Goal: Information Seeking & Learning: Learn about a topic

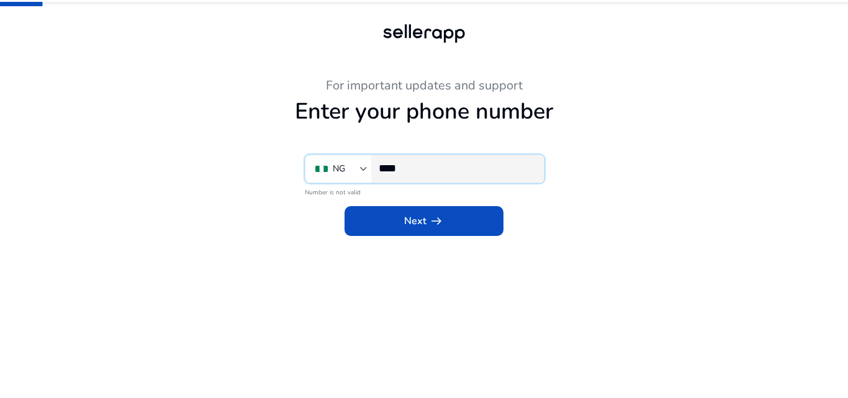
click at [415, 165] on input "****" at bounding box center [456, 168] width 155 height 14
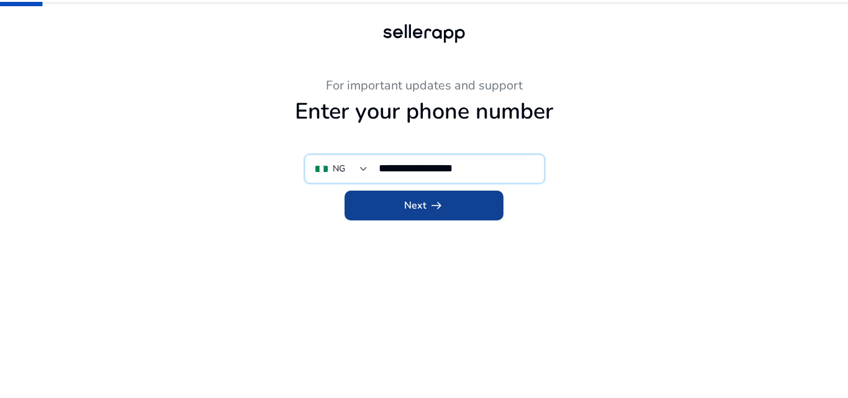
type input "**********"
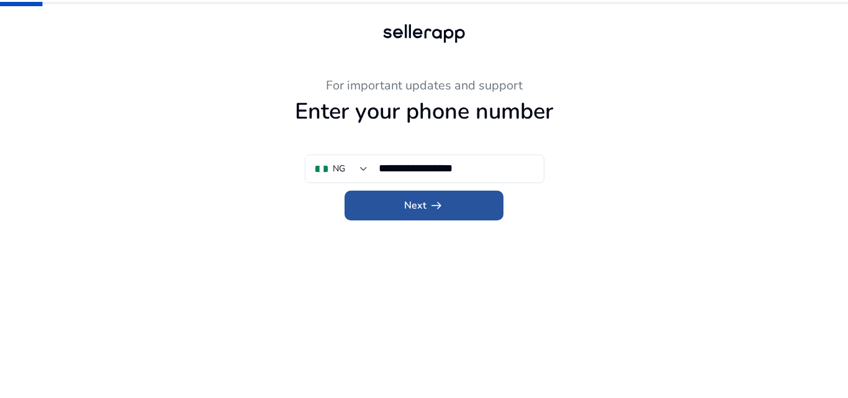
click at [425, 203] on span "Next arrow_right_alt" at bounding box center [424, 205] width 40 height 15
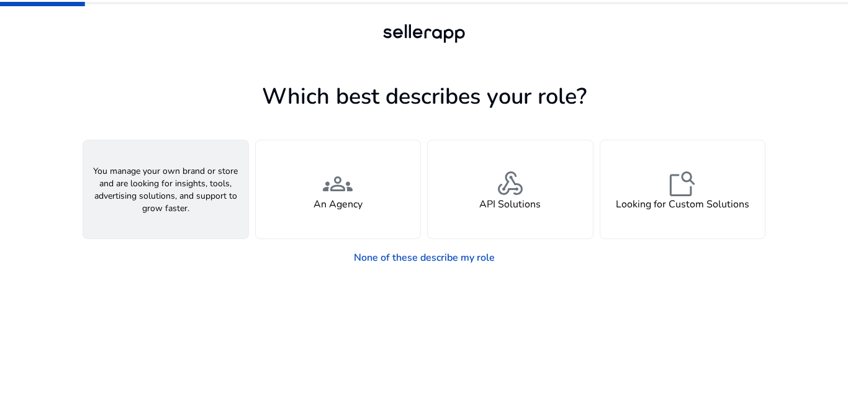
click at [228, 201] on div "person A Seller" at bounding box center [165, 189] width 165 height 98
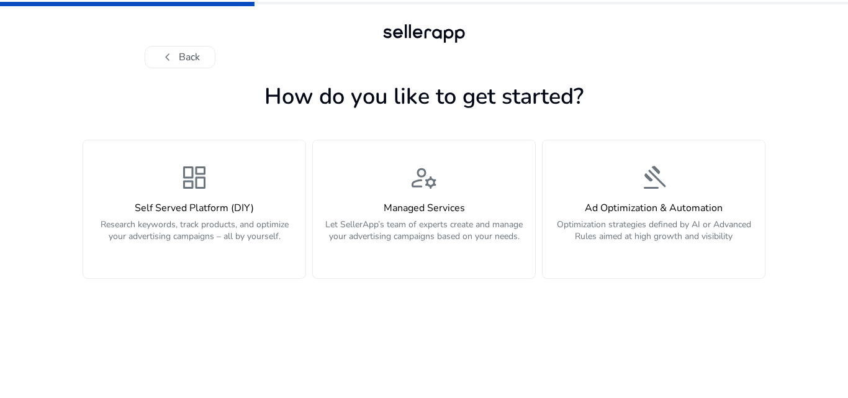
click at [228, 202] on h4 "Self Served Platform (DIY)" at bounding box center [194, 208] width 207 height 12
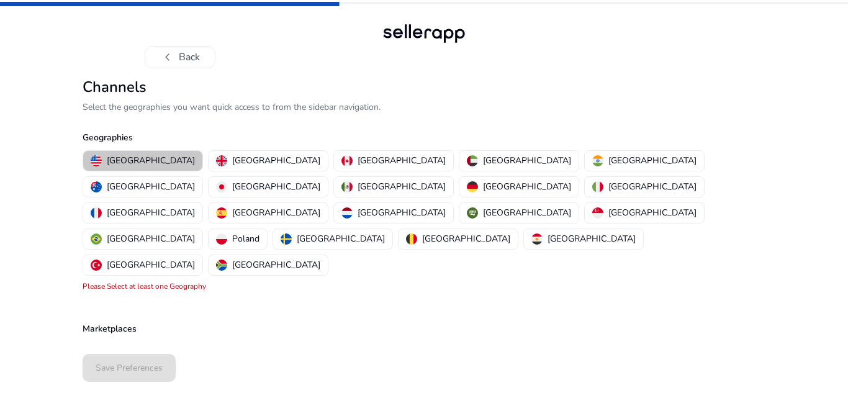
click at [147, 163] on p "[GEOGRAPHIC_DATA]" at bounding box center [151, 160] width 88 height 13
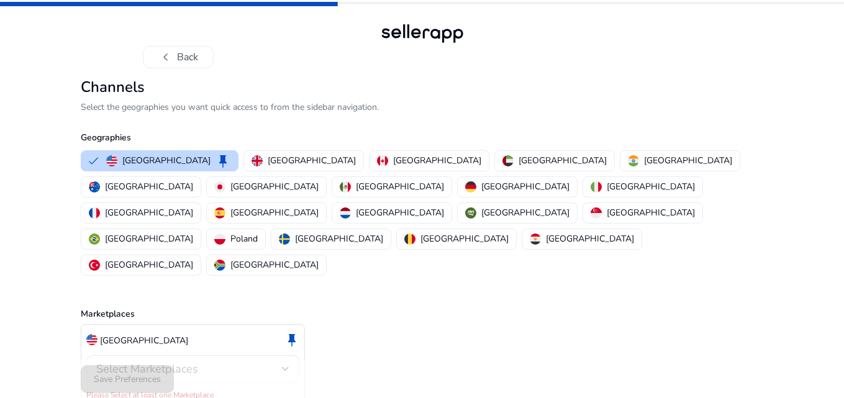
click at [278, 355] on div "Select Marketplaces" at bounding box center [192, 368] width 193 height 27
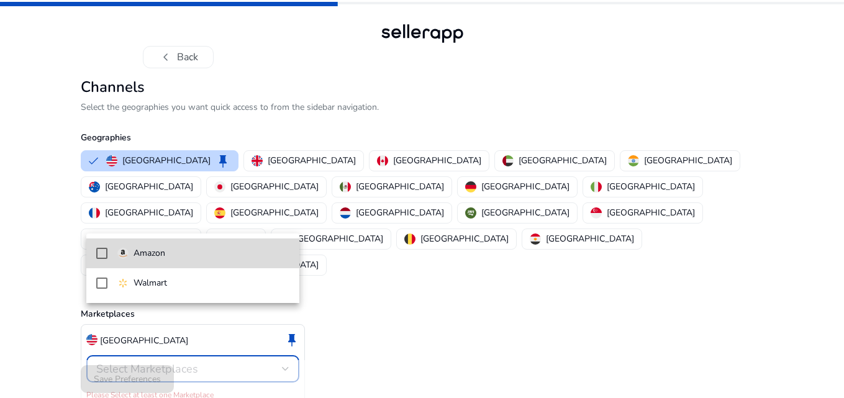
click at [213, 253] on span "Amazon" at bounding box center [203, 254] width 172 height 14
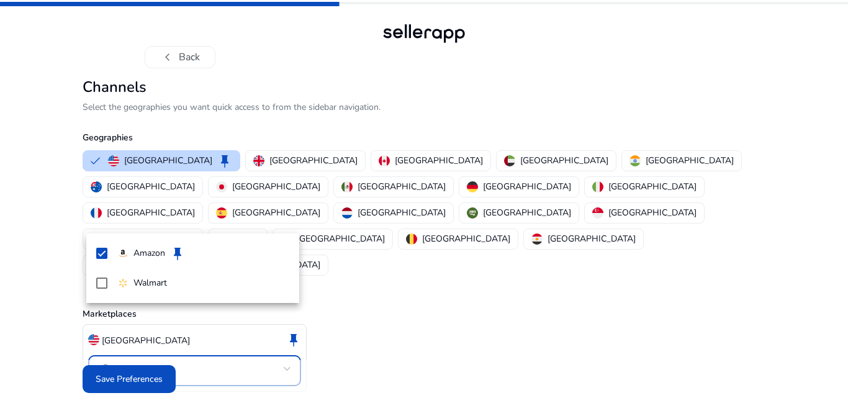
click at [149, 367] on div at bounding box center [424, 199] width 848 height 398
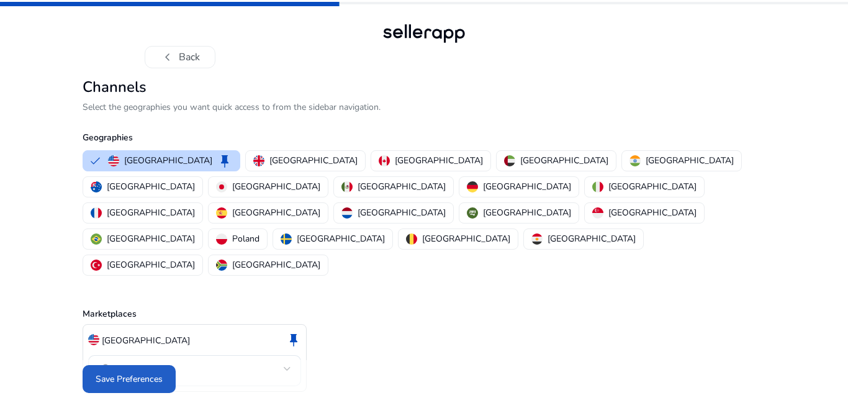
click at [149, 373] on span "Save Preferences" at bounding box center [129, 379] width 67 height 13
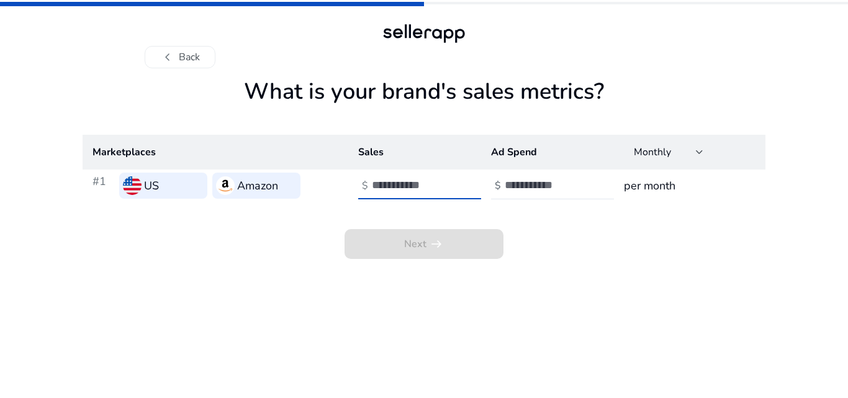
click at [392, 180] on input "number" at bounding box center [414, 185] width 84 height 14
click at [450, 188] on input "**" at bounding box center [414, 185] width 84 height 14
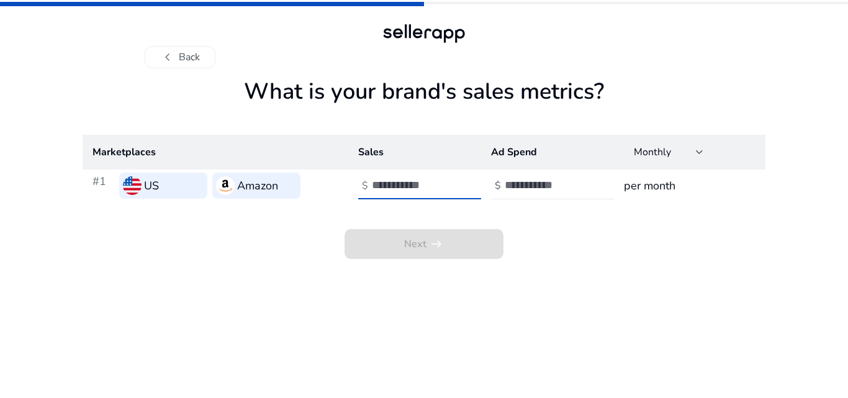
click at [450, 188] on input "**" at bounding box center [414, 185] width 84 height 14
click at [450, 178] on input "**" at bounding box center [414, 185] width 84 height 14
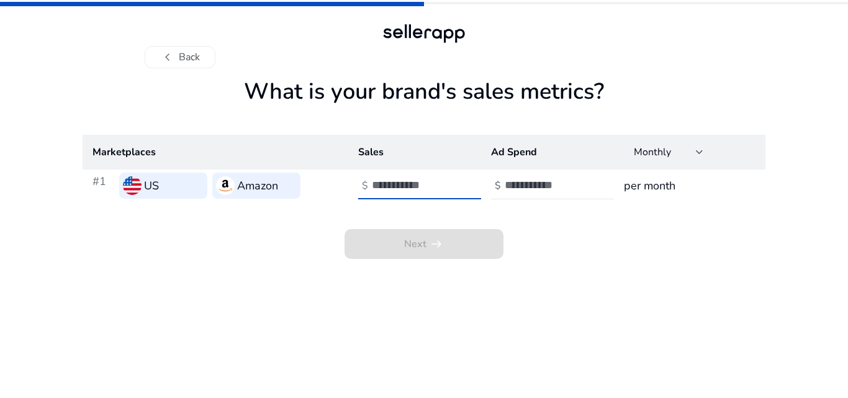
click at [450, 178] on input "**" at bounding box center [414, 185] width 84 height 14
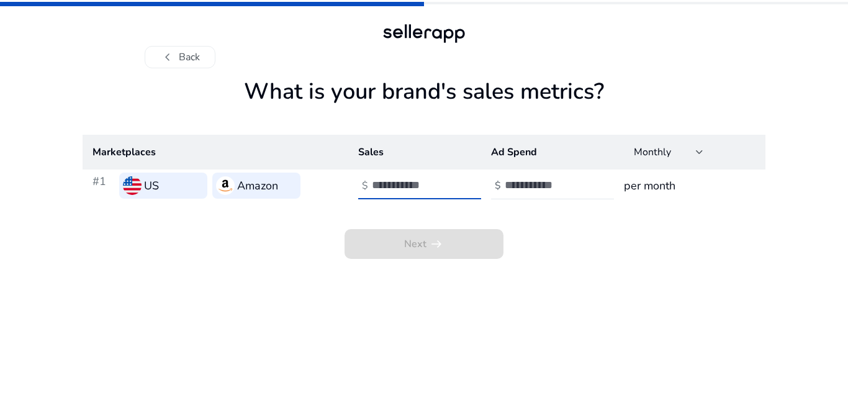
click at [450, 178] on input "**" at bounding box center [414, 185] width 84 height 14
click at [450, 178] on input "*" at bounding box center [414, 185] width 84 height 14
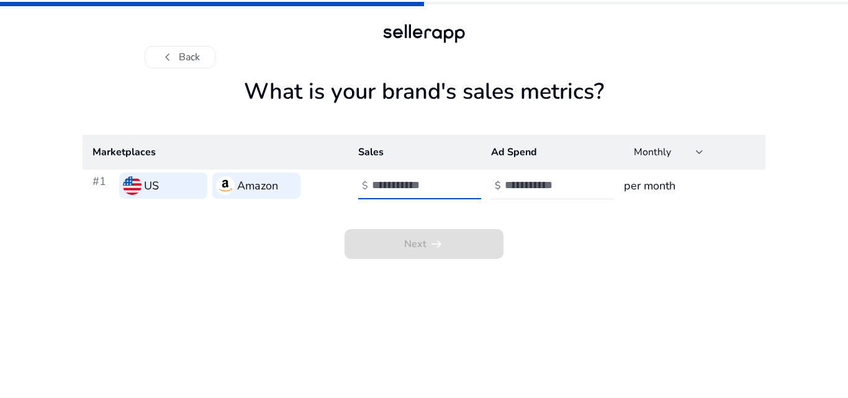
click at [450, 178] on input "*" at bounding box center [414, 185] width 84 height 14
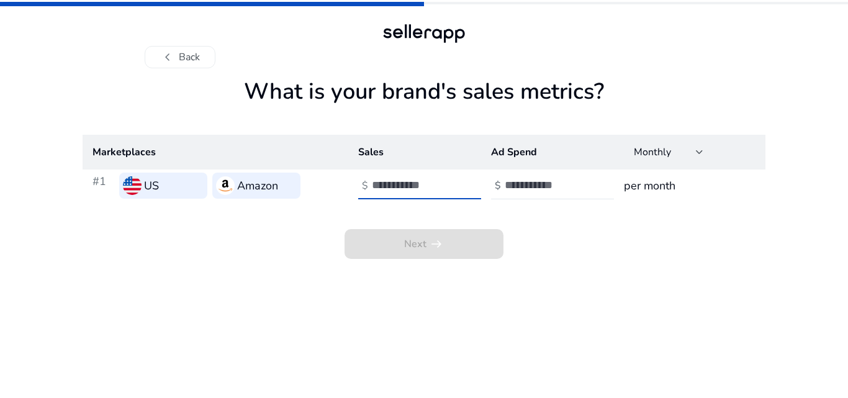
click at [450, 178] on input "*" at bounding box center [414, 185] width 84 height 14
type input "**"
click at [450, 178] on input "**" at bounding box center [414, 185] width 84 height 14
click at [512, 184] on input "number" at bounding box center [547, 185] width 84 height 14
click at [586, 182] on input "*" at bounding box center [547, 185] width 84 height 14
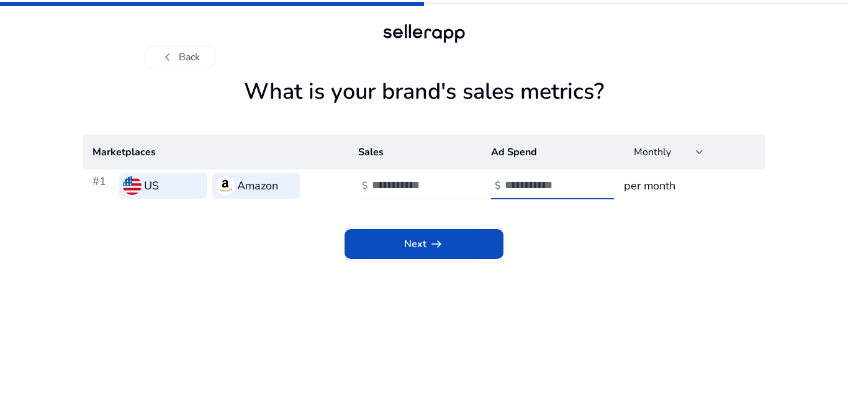
type input "*"
click at [586, 182] on input "*" at bounding box center [547, 185] width 84 height 14
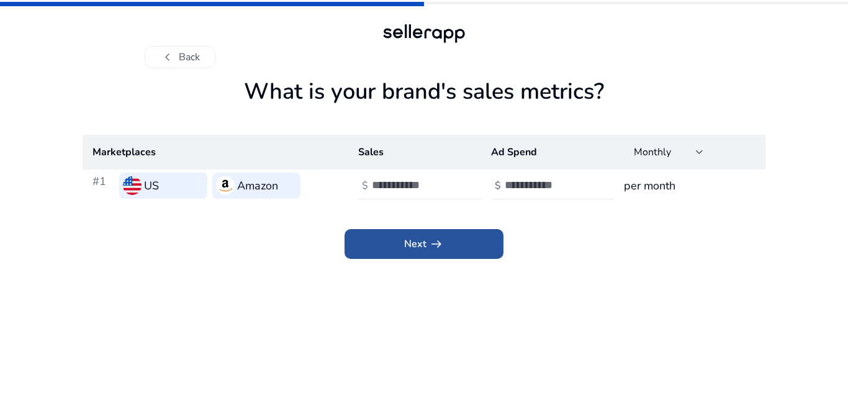
click at [474, 252] on span at bounding box center [424, 244] width 159 height 30
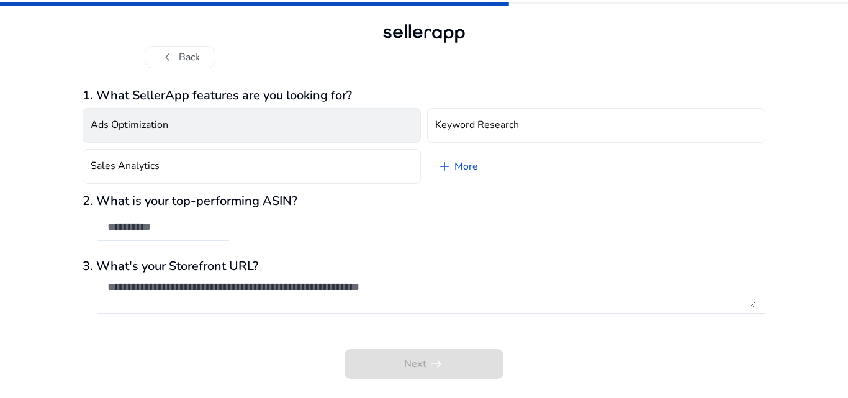
click at [304, 128] on button "Ads Optimization" at bounding box center [252, 125] width 338 height 35
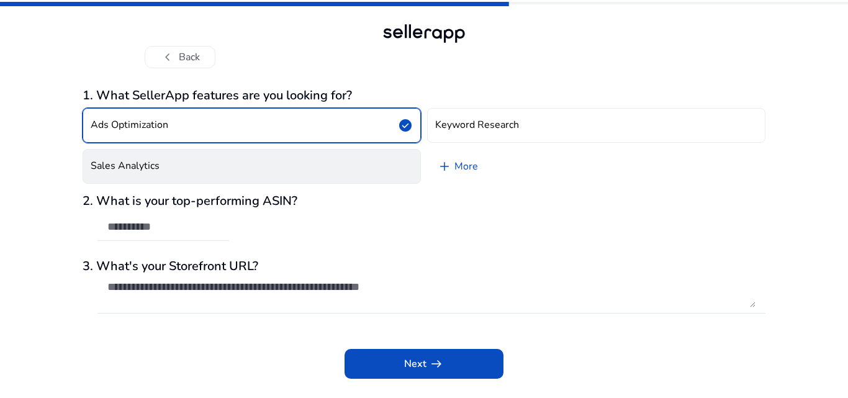
click at [304, 173] on button "Sales Analytics" at bounding box center [252, 166] width 338 height 35
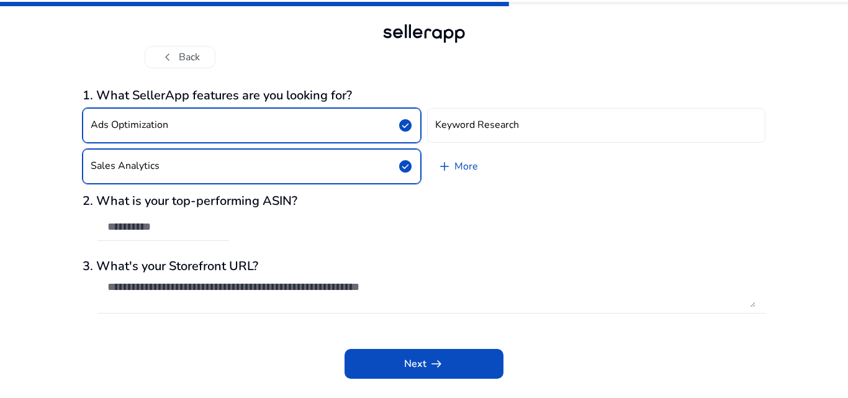
click at [276, 230] on div "2. What is your top-performing ASIN?" at bounding box center [424, 224] width 683 height 60
click at [220, 234] on div at bounding box center [163, 227] width 132 height 27
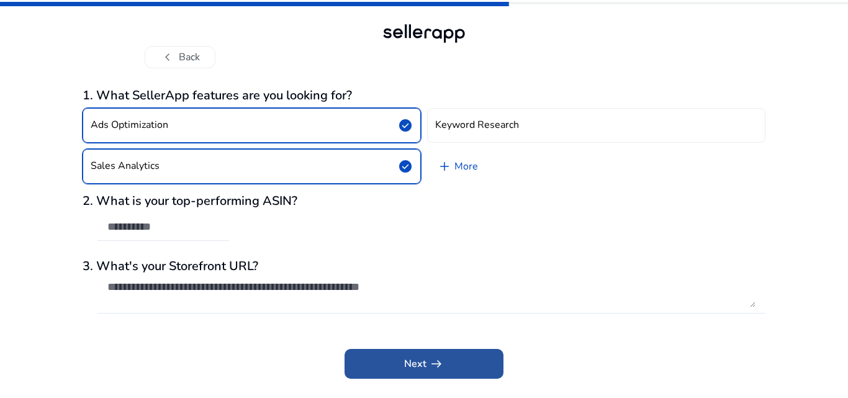
click at [387, 351] on span at bounding box center [424, 364] width 159 height 30
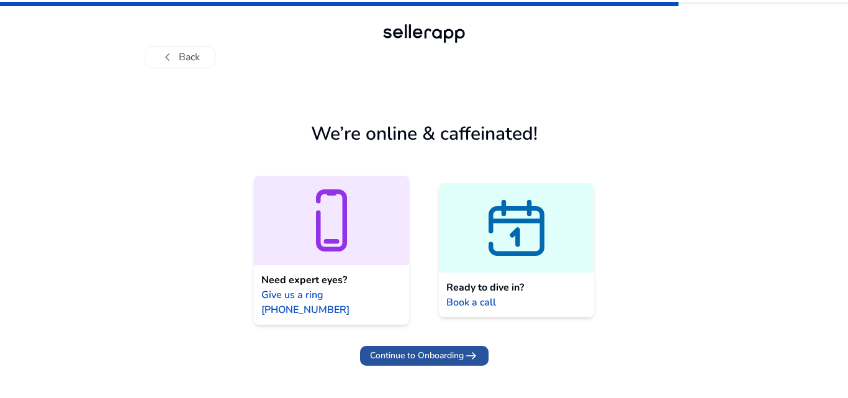
click at [399, 349] on span "Continue to Onboarding" at bounding box center [417, 355] width 94 height 13
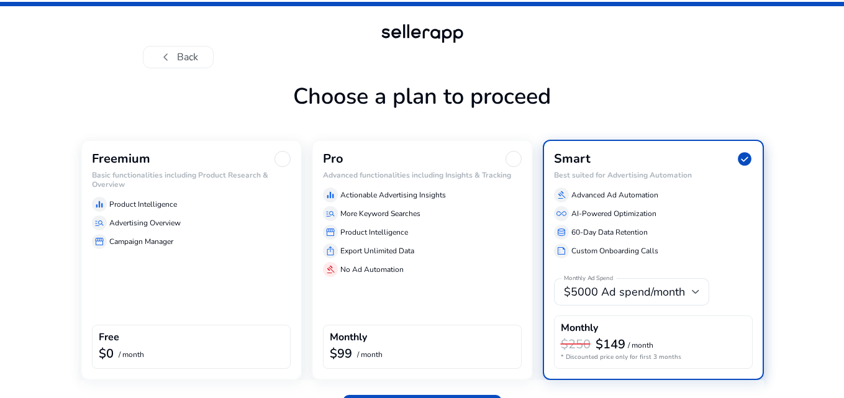
click at [233, 279] on div "Freemium Basic functionalities including Product Research & Overview equalizer …" at bounding box center [191, 260] width 221 height 240
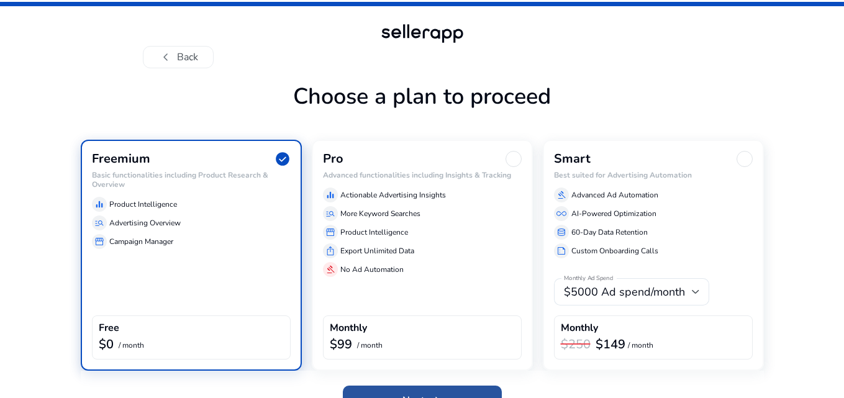
click at [443, 389] on span at bounding box center [422, 401] width 159 height 30
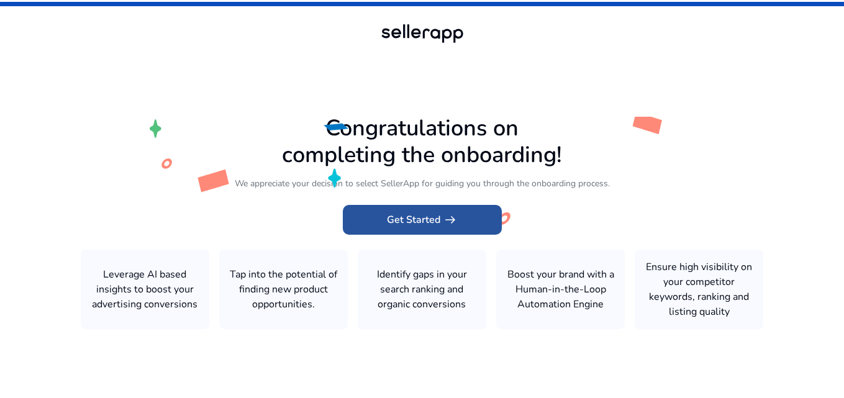
click at [446, 209] on span at bounding box center [422, 220] width 159 height 30
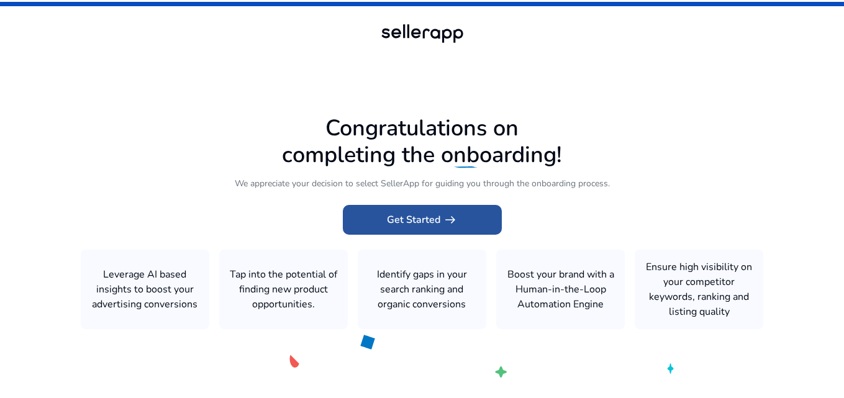
click at [446, 218] on span "arrow_right_alt" at bounding box center [450, 219] width 15 height 15
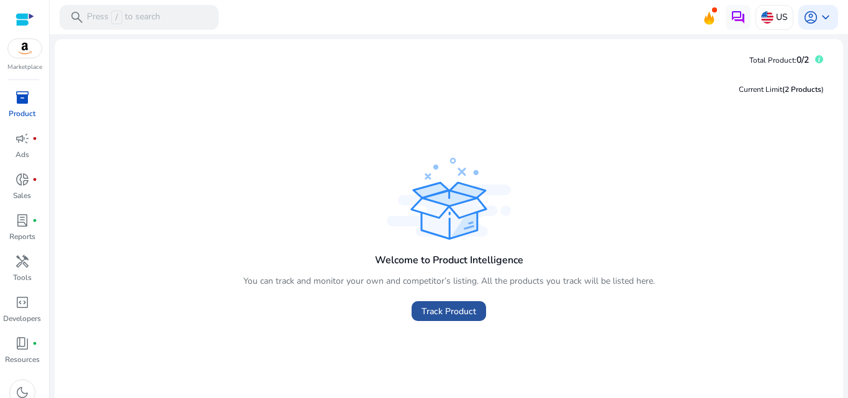
click at [432, 310] on span "Track Product" at bounding box center [449, 311] width 55 height 13
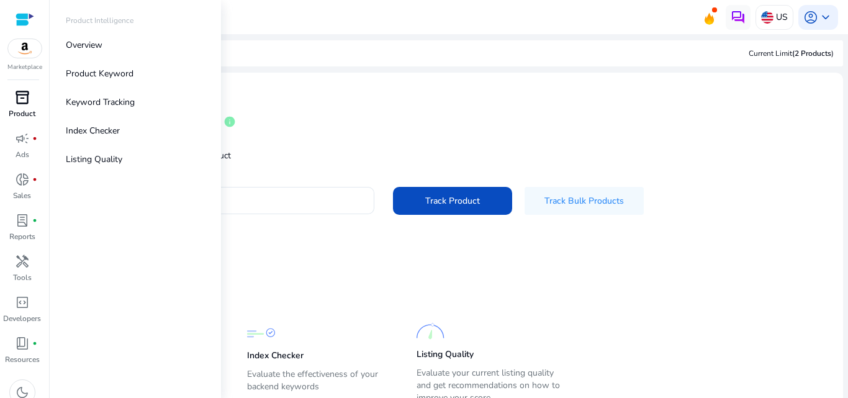
click at [23, 105] on span "inventory_2" at bounding box center [22, 97] width 15 height 15
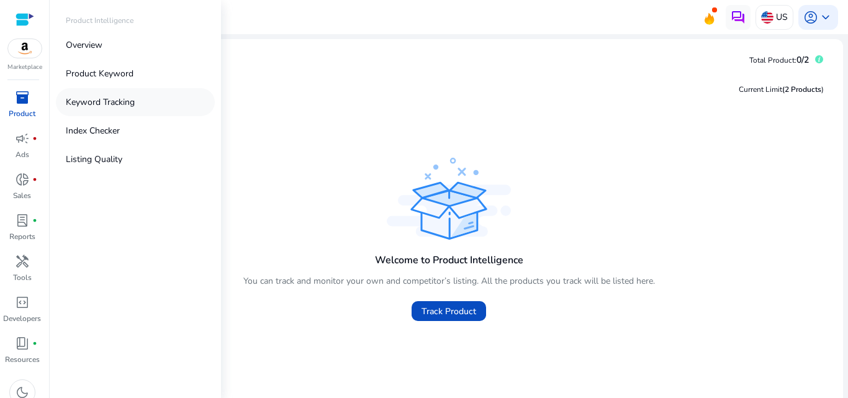
click at [92, 107] on p "Keyword Tracking" at bounding box center [100, 102] width 69 height 13
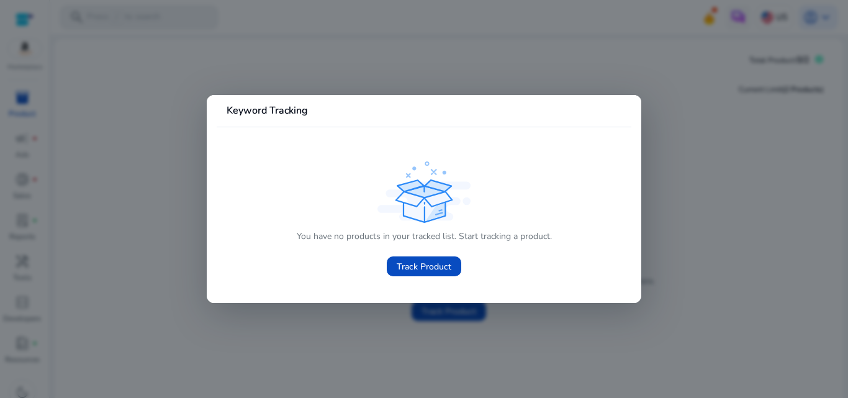
click at [92, 107] on div at bounding box center [424, 199] width 848 height 398
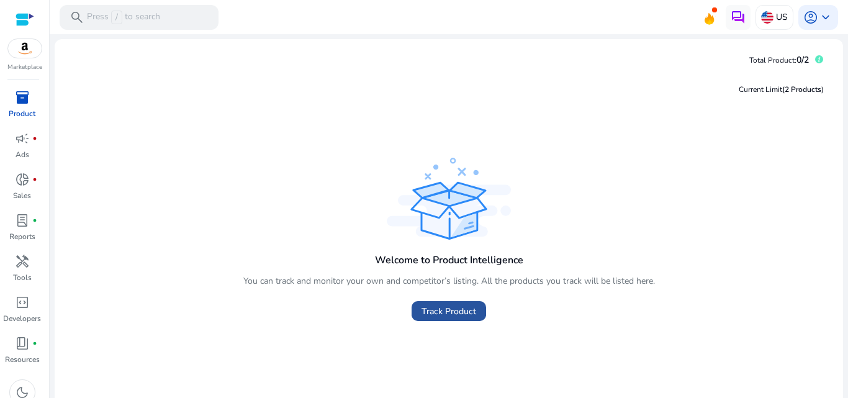
click at [456, 315] on span "Track Product" at bounding box center [449, 311] width 55 height 13
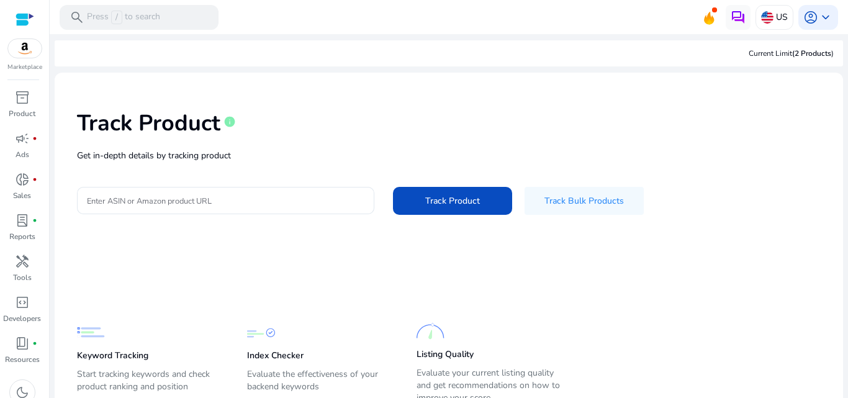
click at [119, 369] on p "Start tracking keywords and check product ranking and position" at bounding box center [149, 385] width 145 height 35
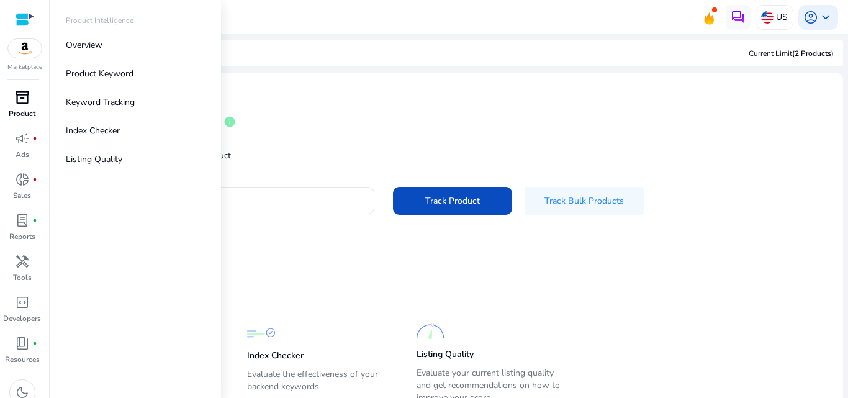
click at [24, 113] on p "Product" at bounding box center [22, 113] width 27 height 11
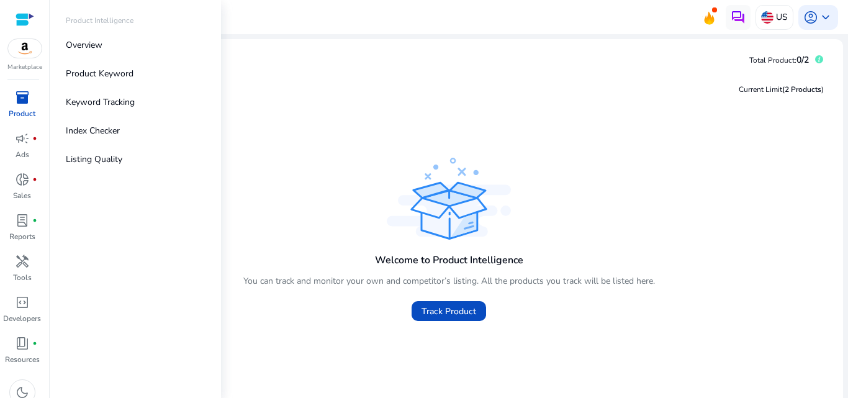
click at [20, 108] on p "Product" at bounding box center [22, 113] width 27 height 11
click at [86, 72] on p "Product Keyword" at bounding box center [100, 73] width 68 height 13
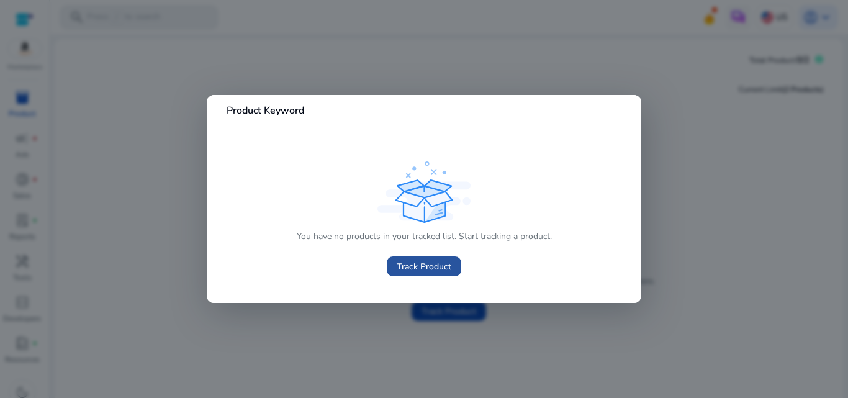
click at [423, 267] on span "Track Product" at bounding box center [424, 266] width 55 height 13
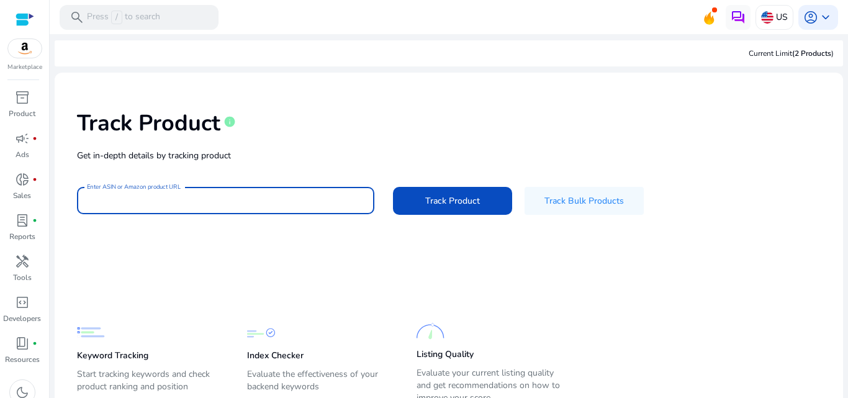
click at [279, 202] on input "Enter ASIN or Amazon product URL" at bounding box center [226, 201] width 278 height 14
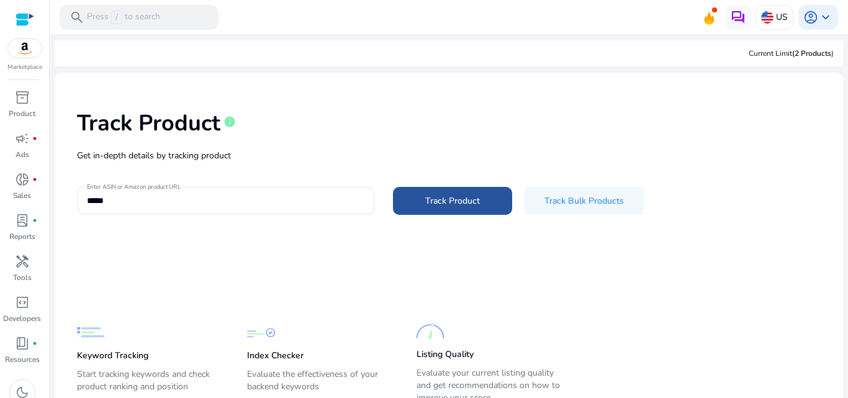
click at [419, 194] on span at bounding box center [452, 201] width 119 height 30
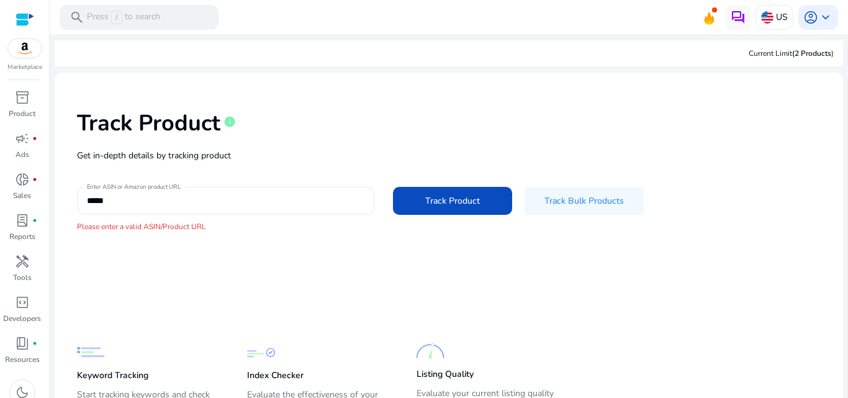
click at [284, 212] on div "*****" at bounding box center [226, 200] width 278 height 27
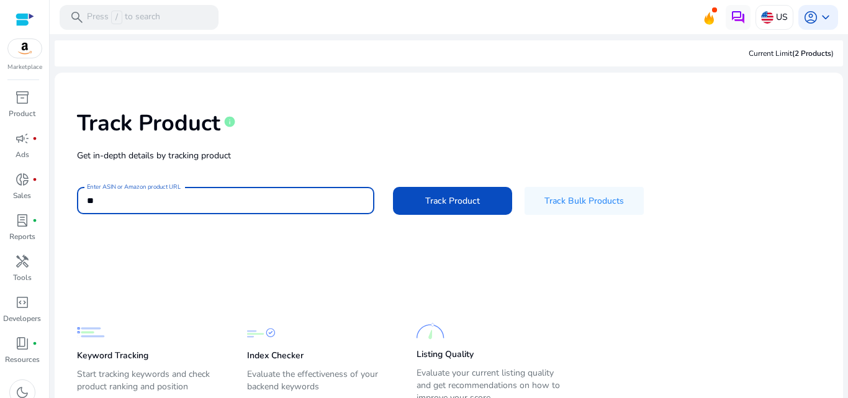
type input "*"
click at [306, 207] on input "Enter ASIN or Amazon product URL" at bounding box center [226, 201] width 278 height 14
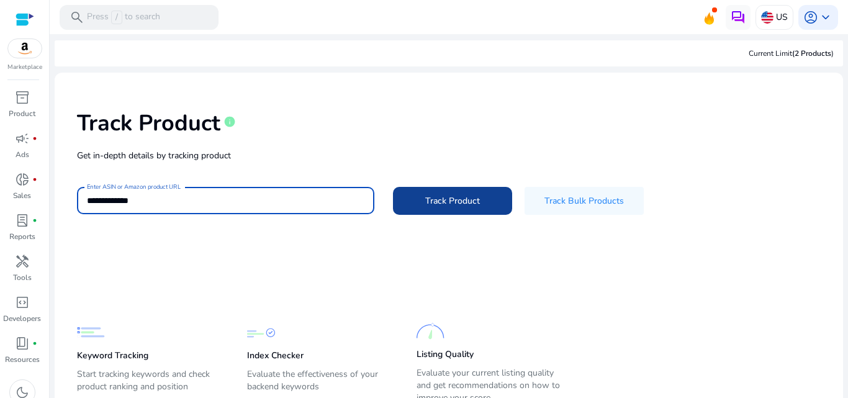
type input "**********"
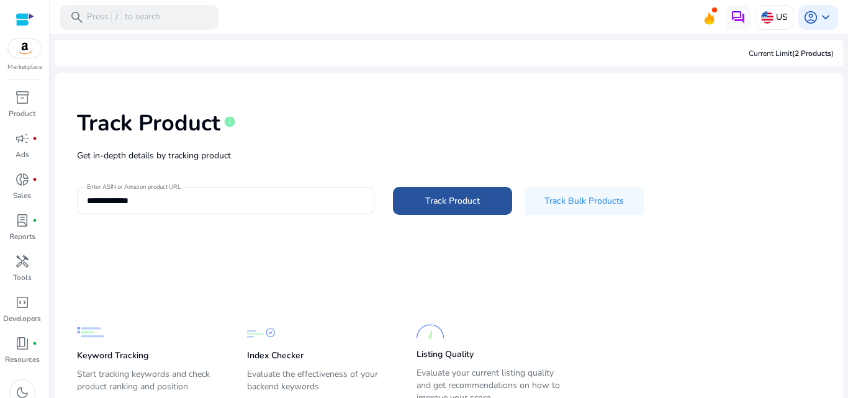
click at [419, 194] on span at bounding box center [452, 201] width 119 height 30
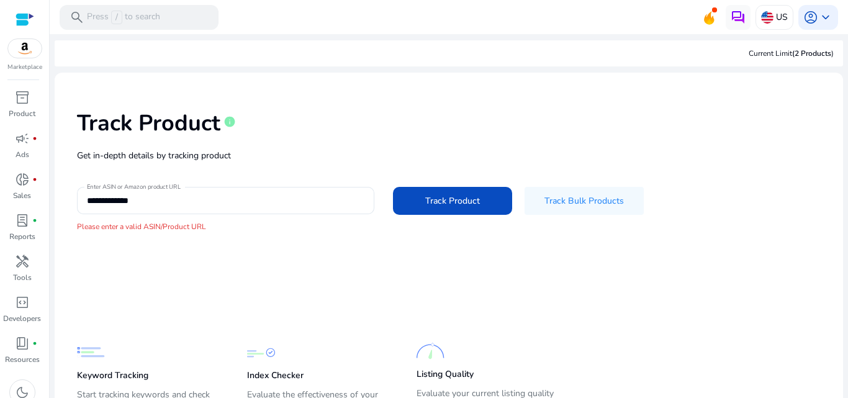
click at [305, 184] on div "**********" at bounding box center [449, 171] width 769 height 177
click at [294, 197] on input "**********" at bounding box center [226, 201] width 278 height 14
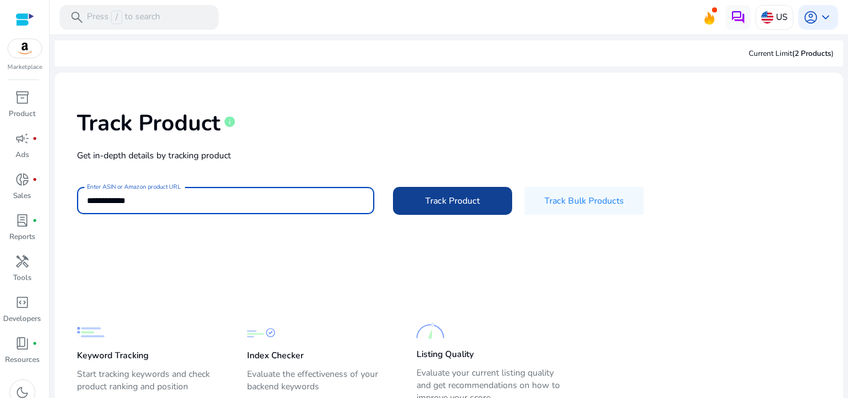
type input "**********"
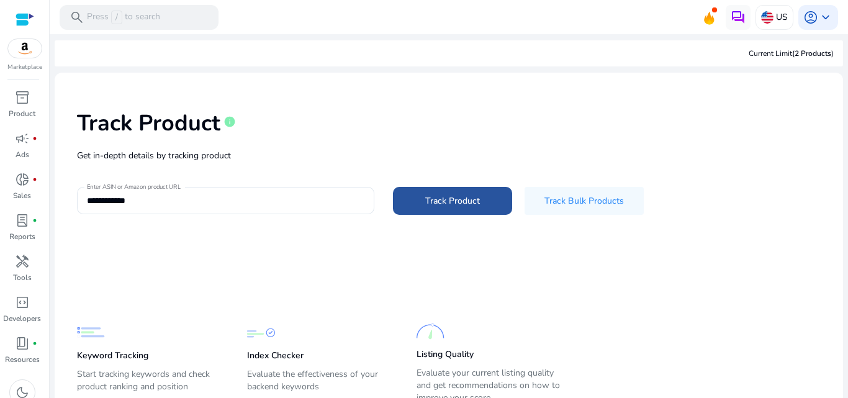
click at [439, 204] on span "Track Product" at bounding box center [452, 200] width 55 height 13
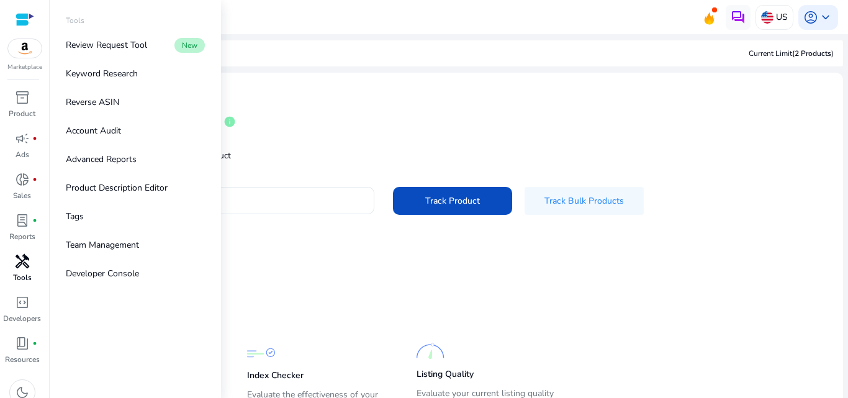
click at [24, 266] on span "handyman" at bounding box center [22, 261] width 15 height 15
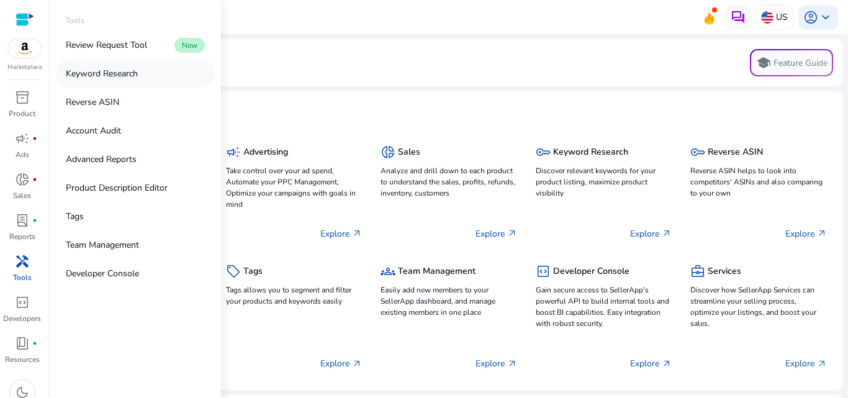
click at [95, 76] on p "Keyword Research" at bounding box center [102, 73] width 72 height 13
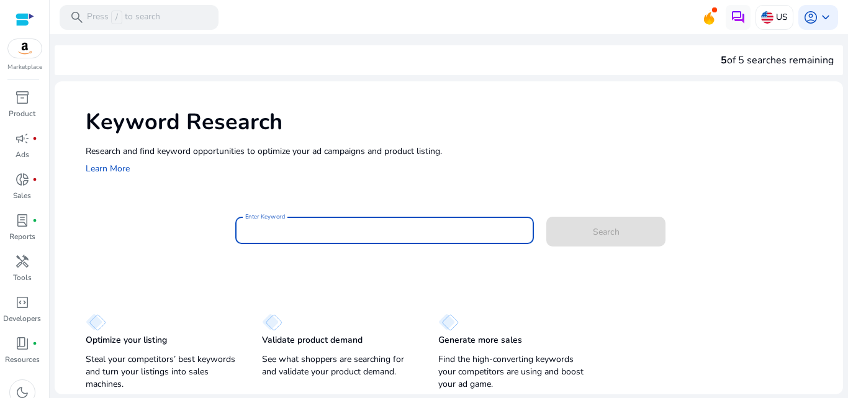
click at [266, 227] on input "Enter Keyword" at bounding box center [384, 231] width 279 height 14
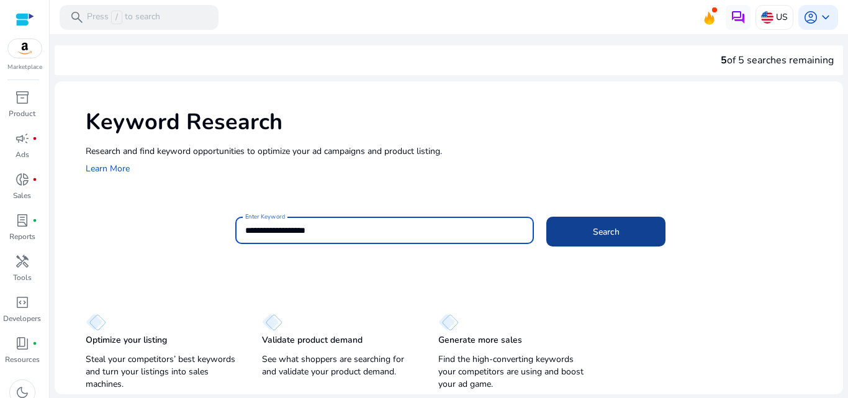
type input "**********"
click at [605, 225] on span "Search" at bounding box center [606, 231] width 27 height 13
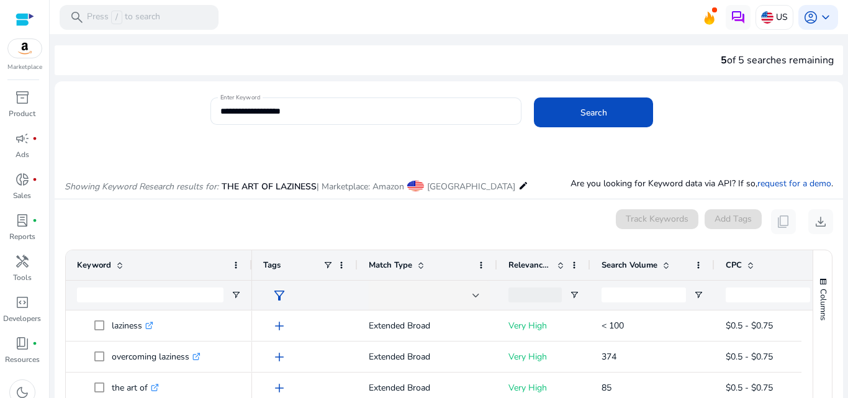
scroll to position [148, 0]
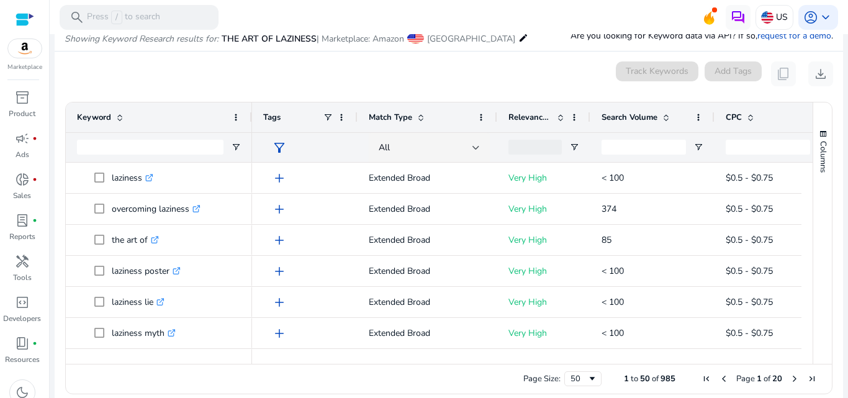
click at [558, 117] on span at bounding box center [561, 117] width 10 height 10
click at [116, 118] on span at bounding box center [120, 117] width 10 height 10
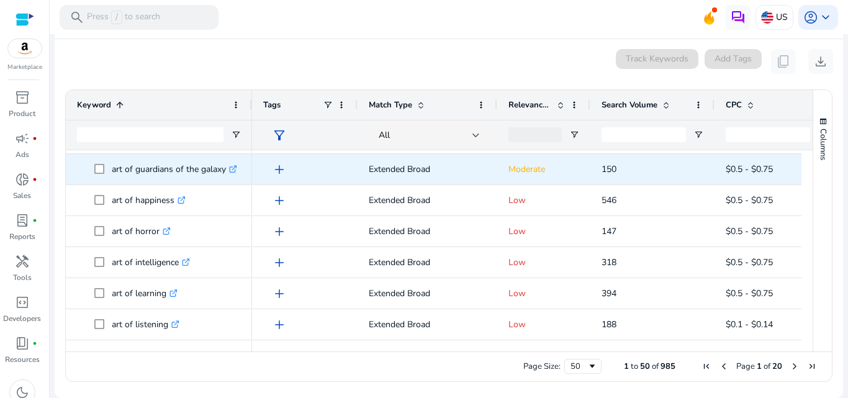
scroll to position [1362, 0]
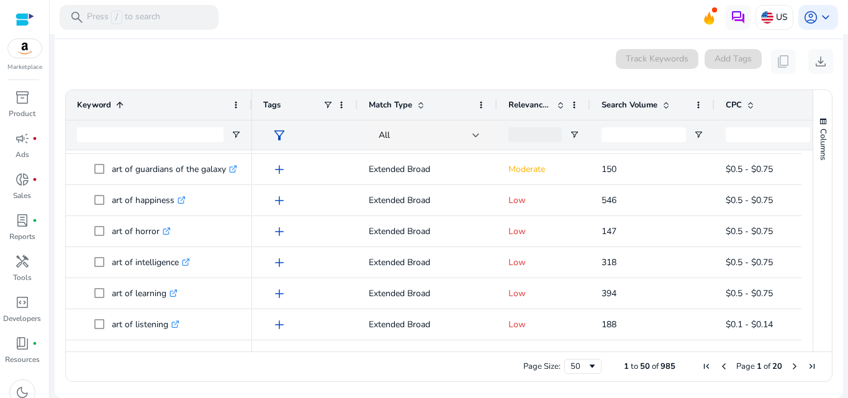
click at [117, 101] on span at bounding box center [120, 105] width 10 height 10
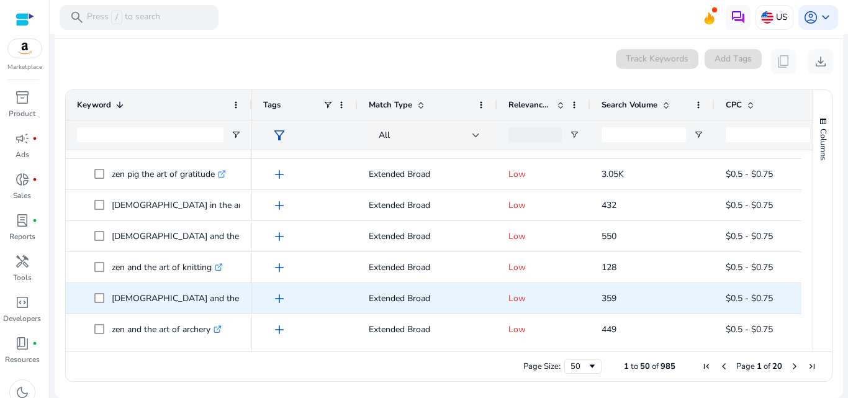
scroll to position [0, 0]
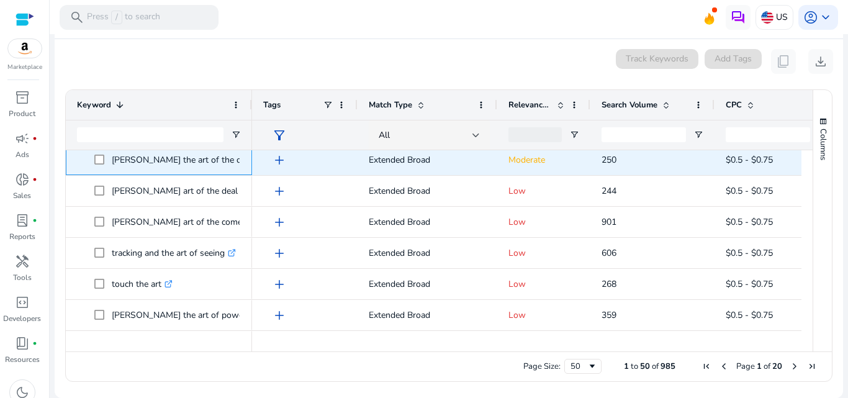
drag, startPoint x: 208, startPoint y: 150, endPoint x: 199, endPoint y: 212, distance: 63.3
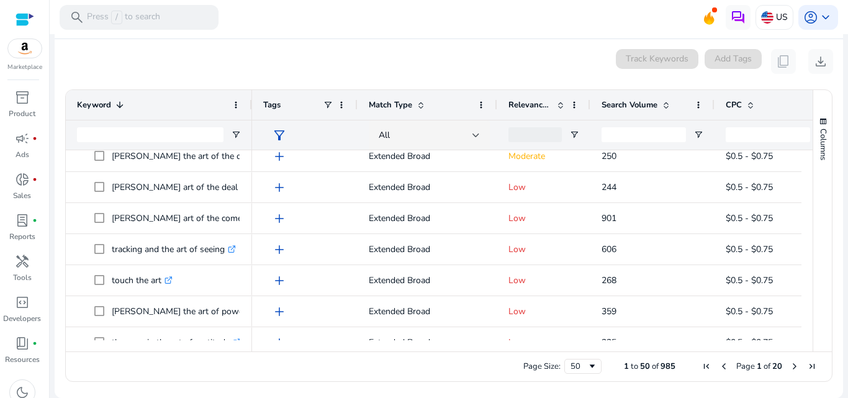
click at [172, 66] on div "0 keyword(s) selected Track Keywords Add Tags content_copy download" at bounding box center [449, 61] width 769 height 25
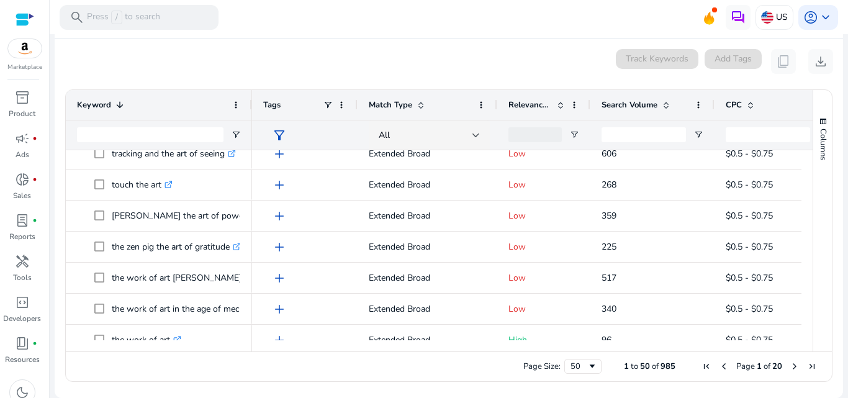
click at [111, 109] on span at bounding box center [118, 105] width 14 height 10
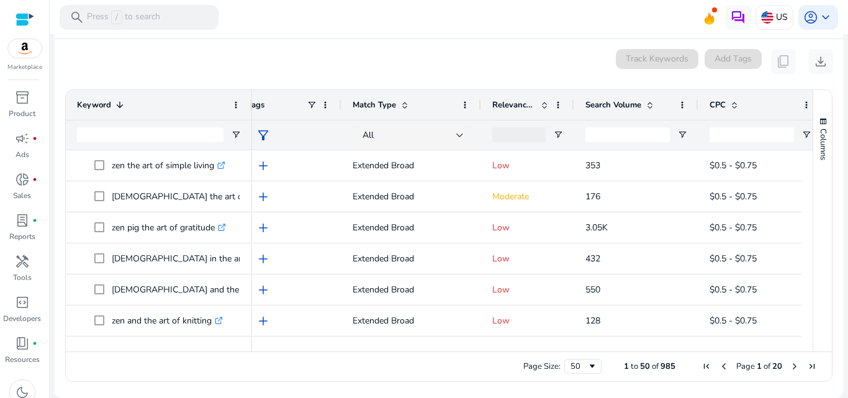
click at [124, 105] on span at bounding box center [120, 105] width 10 height 10
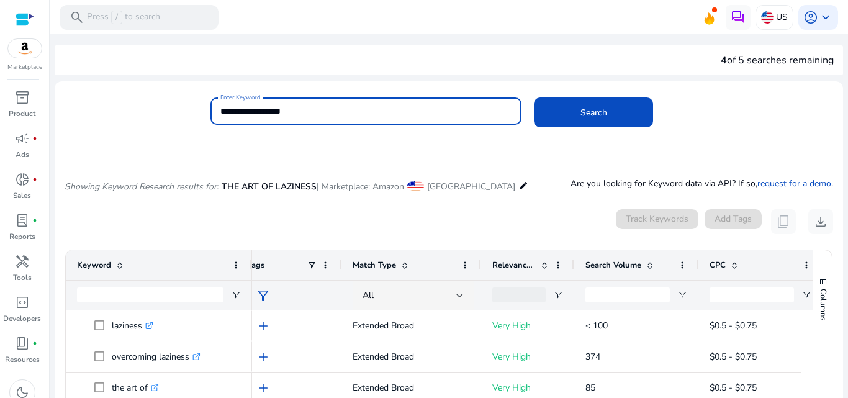
click at [337, 110] on input "**********" at bounding box center [366, 111] width 292 height 14
type input "*"
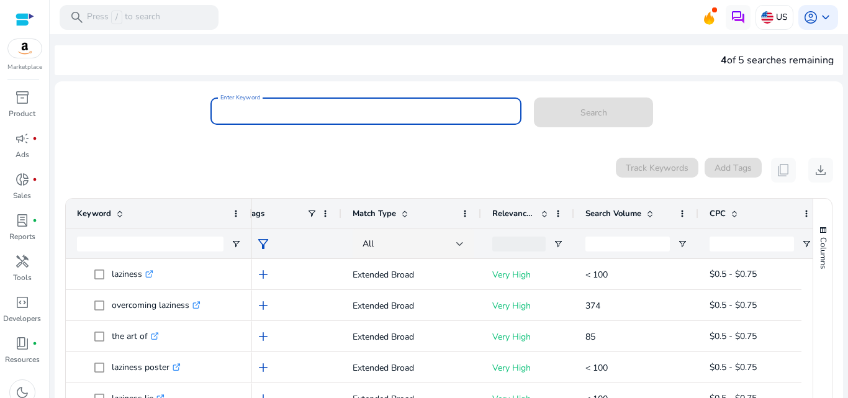
paste input "**********"
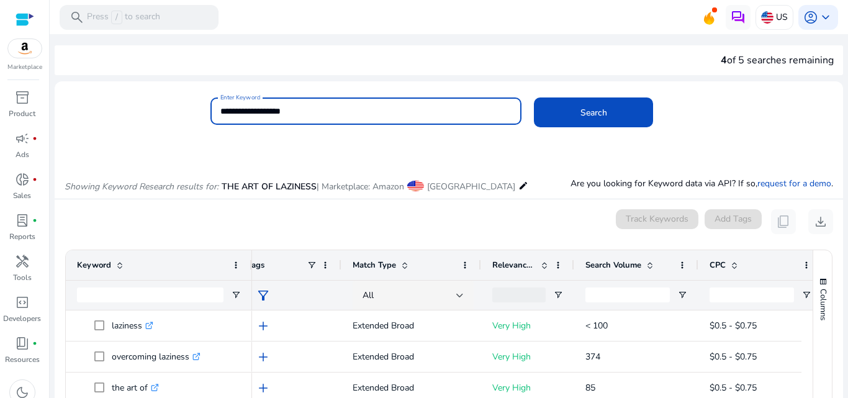
type input "**********"
click at [534, 97] on button "Search" at bounding box center [593, 112] width 119 height 30
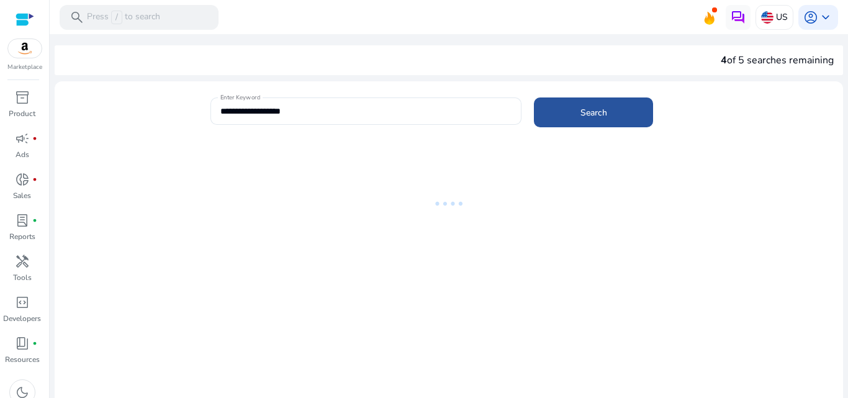
click at [550, 116] on span at bounding box center [593, 112] width 119 height 30
click at [533, 350] on div at bounding box center [449, 299] width 789 height 302
click at [379, 104] on div "**********" at bounding box center [366, 110] width 292 height 27
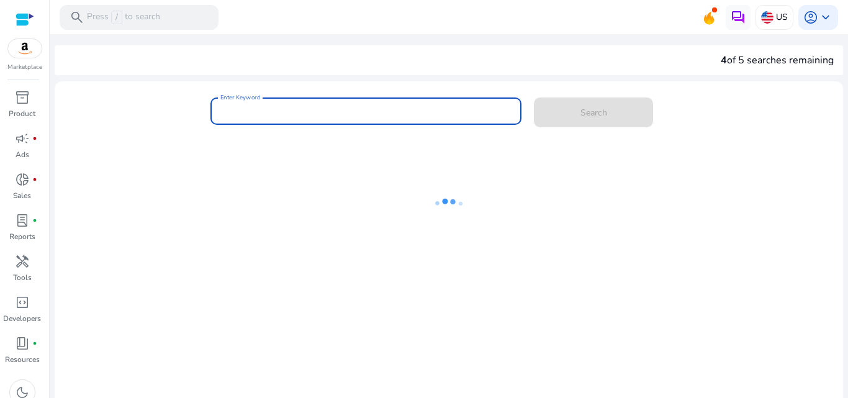
paste input "**********"
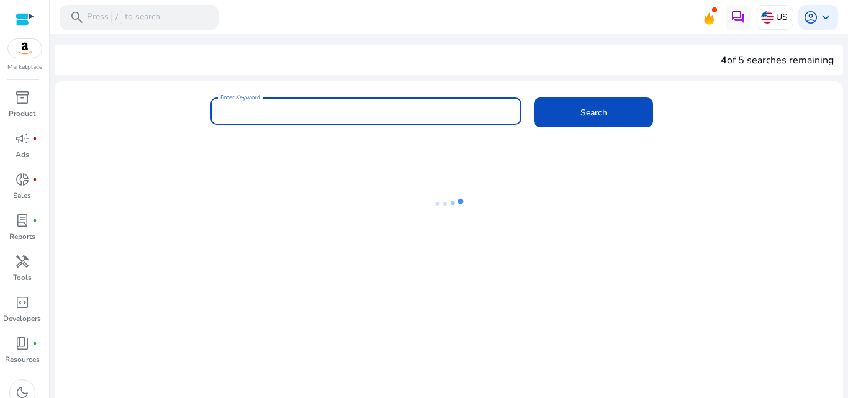
type input "**********"
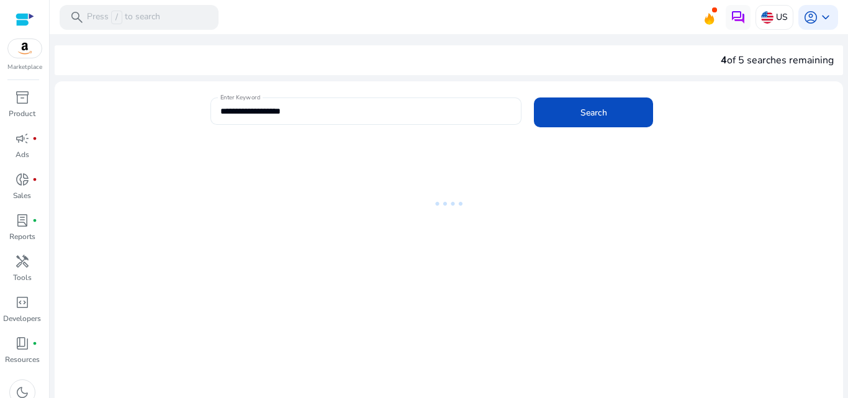
click at [379, 104] on div "**********" at bounding box center [366, 110] width 292 height 27
click at [573, 100] on span at bounding box center [593, 112] width 119 height 30
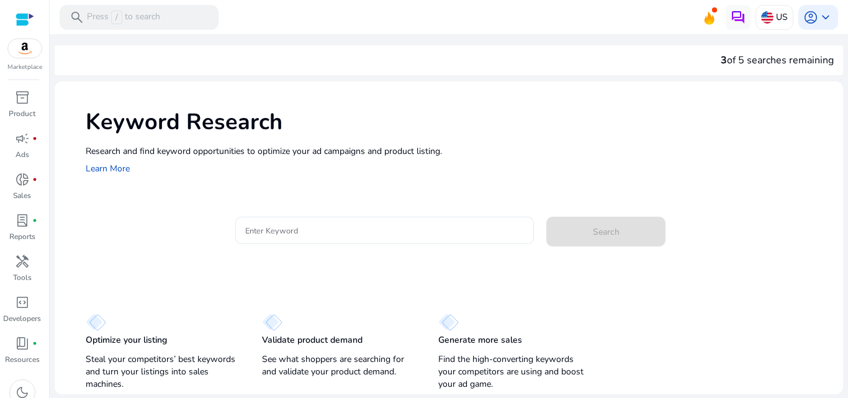
click at [242, 225] on div "Enter Keyword" at bounding box center [384, 230] width 299 height 27
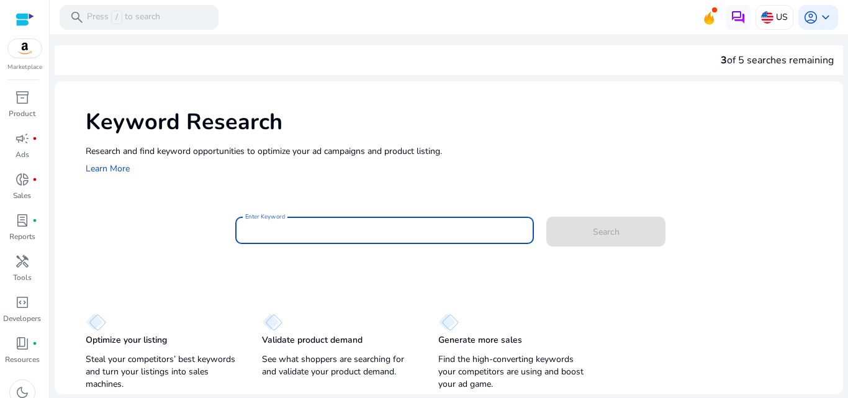
paste input "**********"
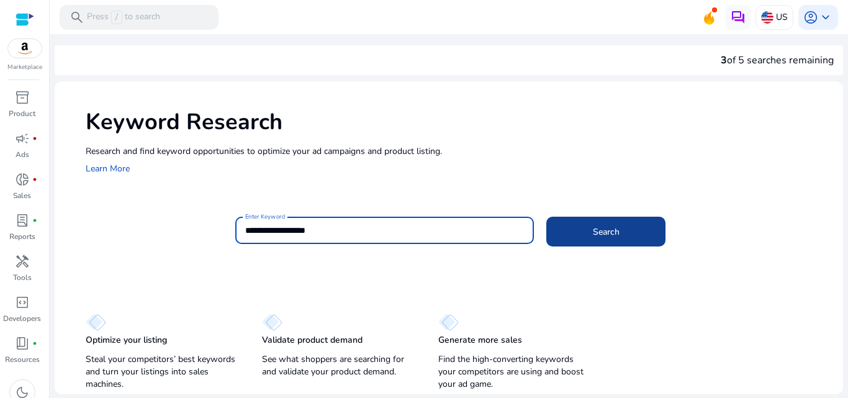
click at [581, 232] on span at bounding box center [605, 232] width 119 height 30
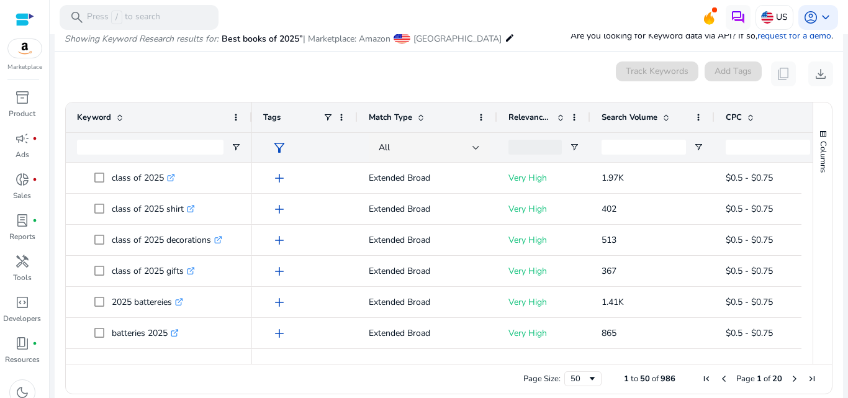
drag, startPoint x: 808, startPoint y: 170, endPoint x: 805, endPoint y: 181, distance: 12.1
click at [805, 181] on div "Keyword Tags Match Type 34" at bounding box center [449, 232] width 766 height 261
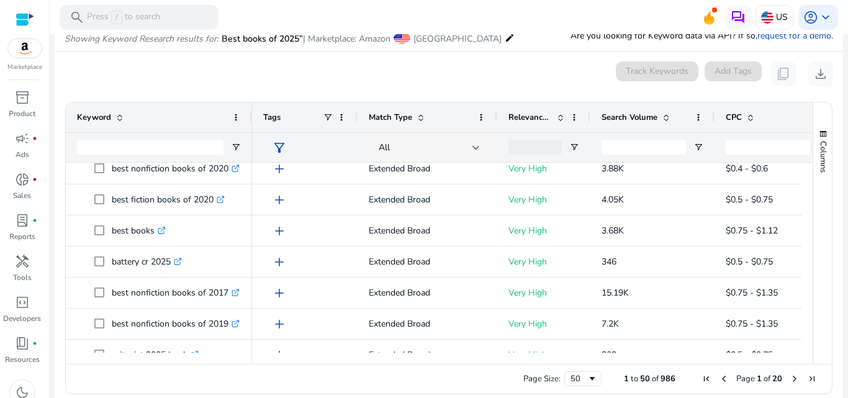
scroll to position [1038, 0]
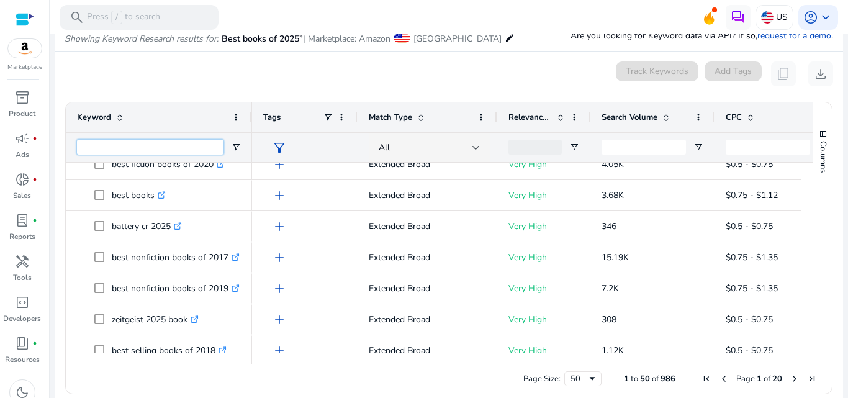
click at [149, 150] on input "Keyword Filter Input" at bounding box center [150, 147] width 147 height 15
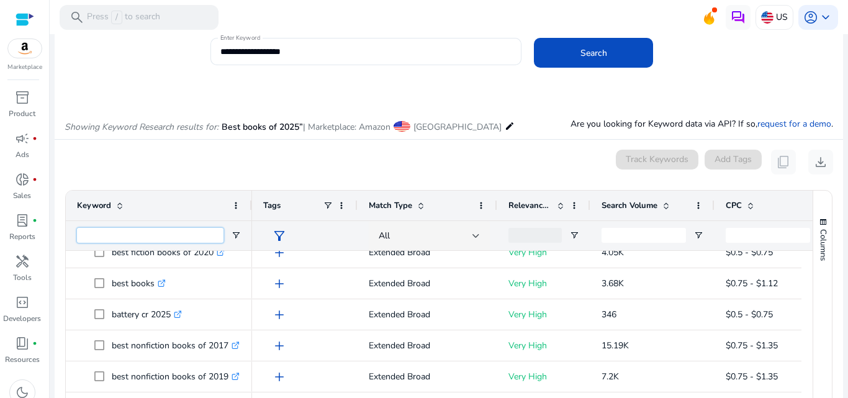
scroll to position [0, 0]
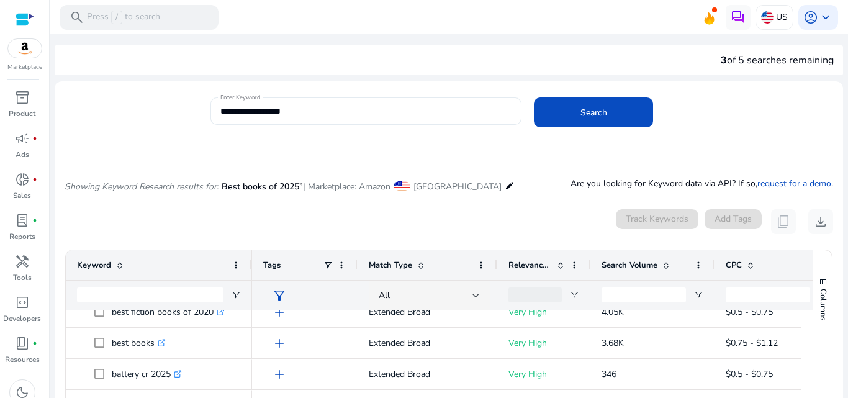
click at [454, 102] on div "**********" at bounding box center [366, 110] width 292 height 27
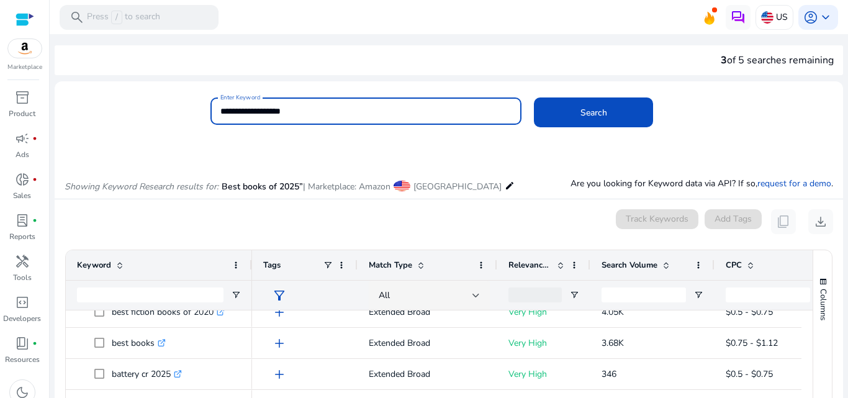
paste input "*********"
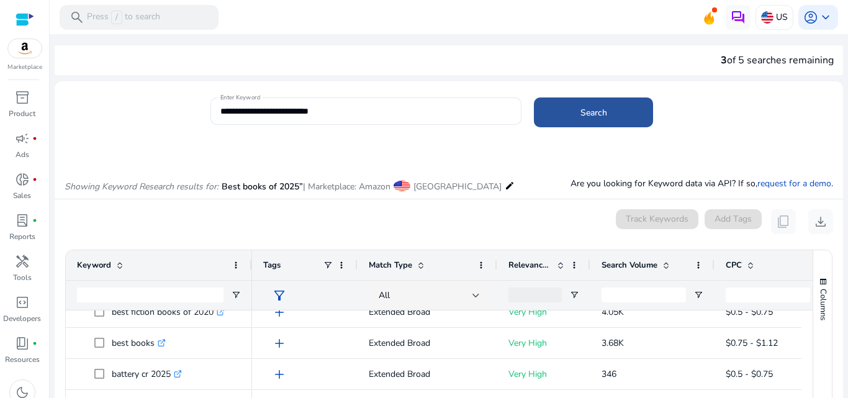
click at [589, 107] on span "Search" at bounding box center [594, 112] width 27 height 13
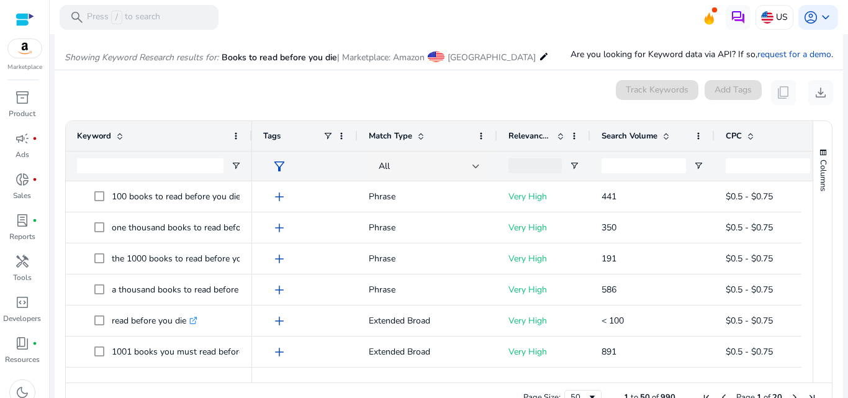
scroll to position [148, 0]
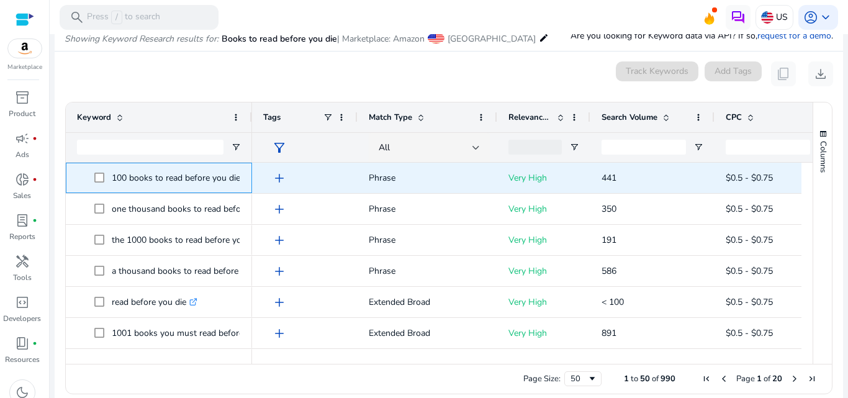
click at [227, 174] on p "100 books to read before you die .st0{fill:#2c8af8}" at bounding box center [182, 177] width 140 height 25
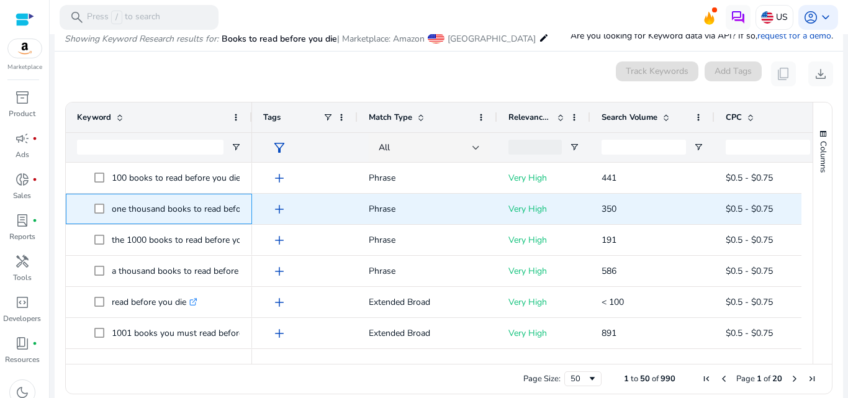
click at [216, 217] on p "one thousand books to read before you die .st0{fill:#2c8af8}" at bounding box center [201, 208] width 178 height 25
click at [218, 212] on p "one thousand books to read before you die .st0{fill:#2c8af8}" at bounding box center [201, 208] width 178 height 25
click at [235, 212] on p "one thousand books to read before you die .st0{fill:#2c8af8}" at bounding box center [201, 208] width 178 height 25
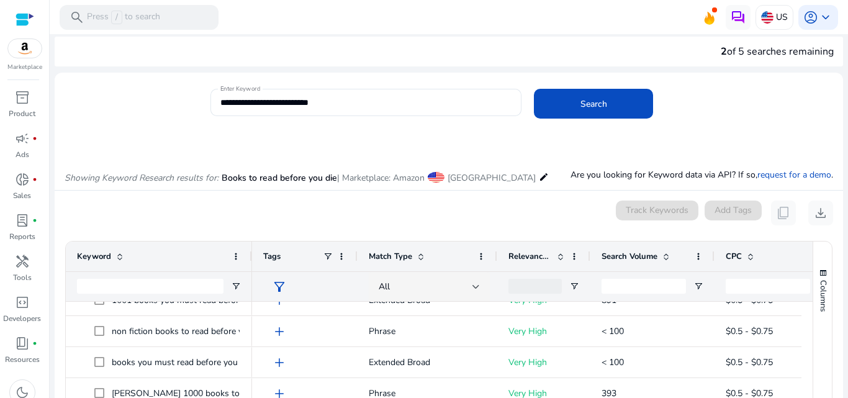
scroll to position [7, 0]
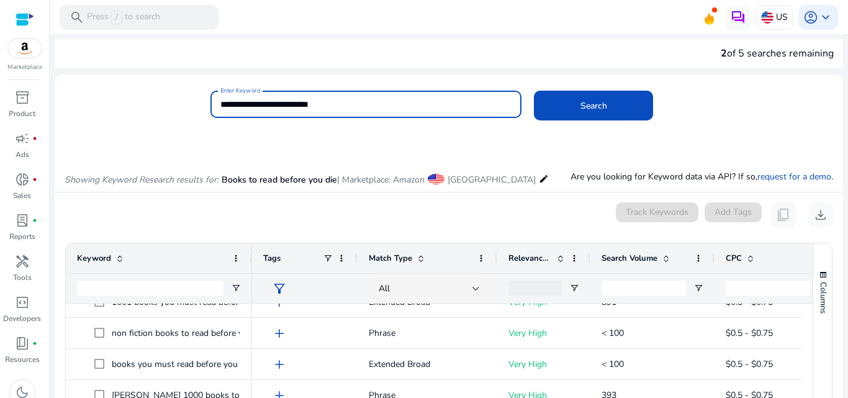
click at [448, 103] on input "**********" at bounding box center [366, 104] width 292 height 14
type input "**********"
click at [534, 91] on button "Search" at bounding box center [593, 106] width 119 height 30
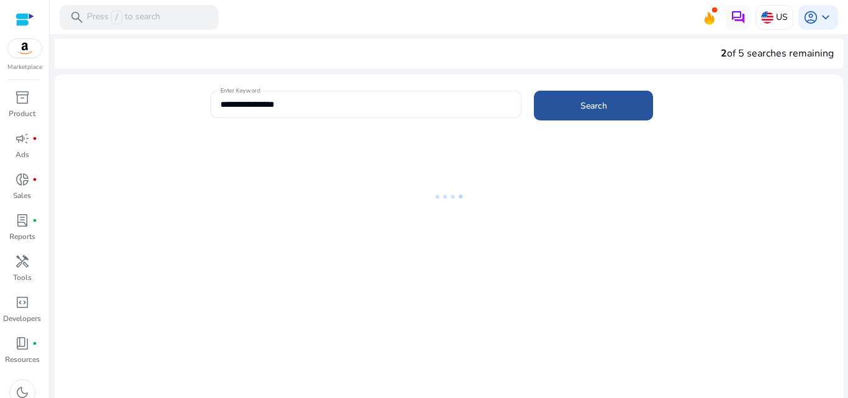
click at [584, 106] on span "Search" at bounding box center [594, 105] width 27 height 13
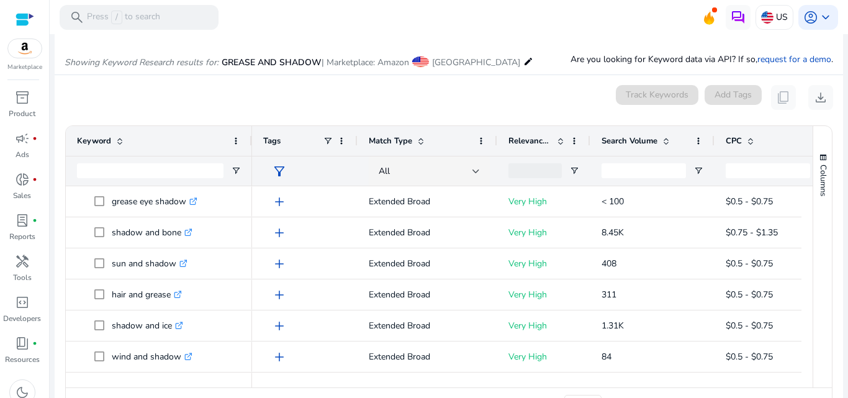
scroll to position [148, 0]
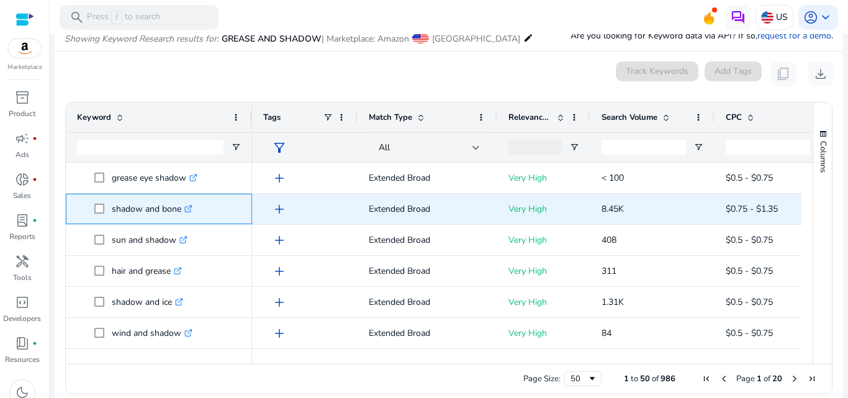
click at [175, 210] on p "shadow and bone .st0{fill:#2c8af8}" at bounding box center [152, 208] width 81 height 25
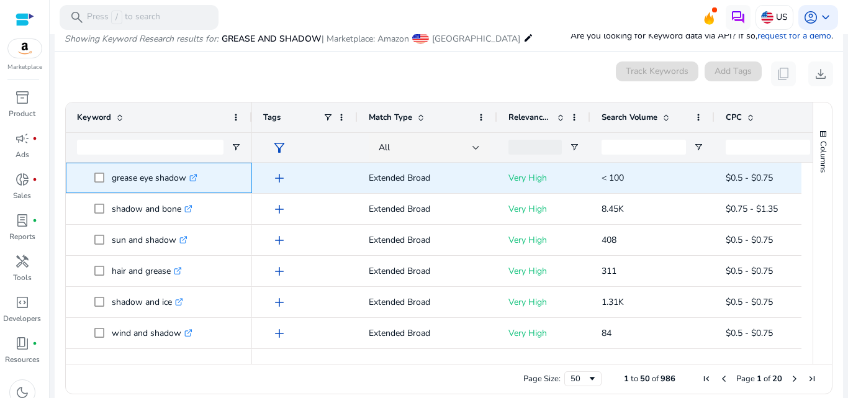
click at [187, 175] on p "grease eye shadow .st0{fill:#2c8af8}" at bounding box center [155, 177] width 86 height 25
drag, startPoint x: 187, startPoint y: 175, endPoint x: 106, endPoint y: 174, distance: 80.7
click at [106, 174] on span "grease eye shadow .st0{fill:#2c8af8}" at bounding box center [167, 177] width 147 height 25
copy span "grease eye shadow"
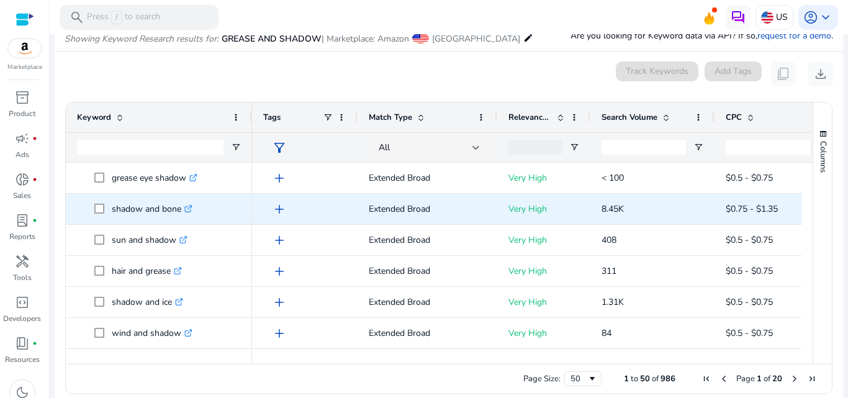
click at [178, 204] on p "shadow and bone .st0{fill:#2c8af8}" at bounding box center [152, 208] width 81 height 25
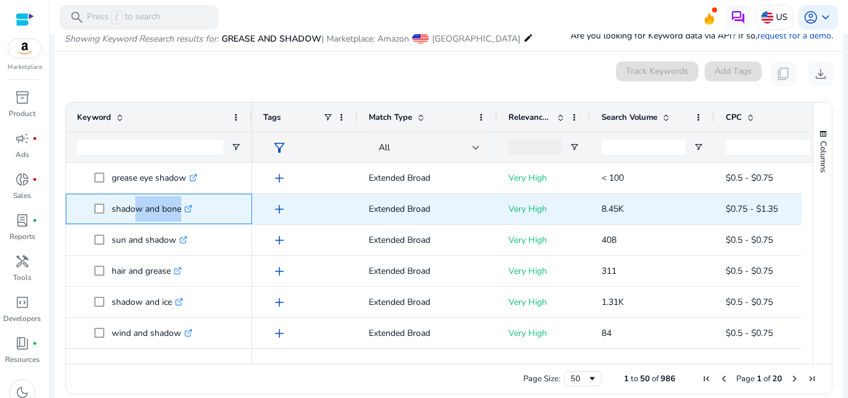
drag, startPoint x: 178, startPoint y: 204, endPoint x: 143, endPoint y: 204, distance: 34.2
click at [143, 204] on p "shadow and bone .st0{fill:#2c8af8}" at bounding box center [152, 208] width 81 height 25
click at [179, 206] on p "shadow and bone .st0{fill:#2c8af8}" at bounding box center [152, 208] width 81 height 25
drag, startPoint x: 179, startPoint y: 206, endPoint x: 106, endPoint y: 206, distance: 73.9
click at [106, 206] on span "shadow and bone .st0{fill:#2c8af8}" at bounding box center [167, 208] width 147 height 25
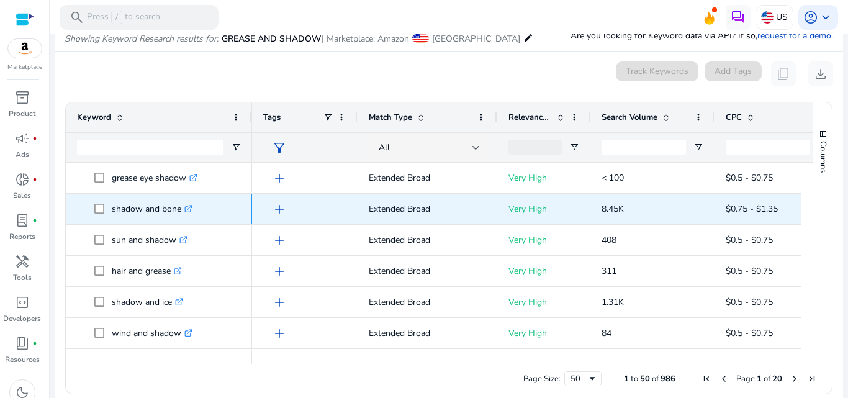
copy span "shadow and bone"
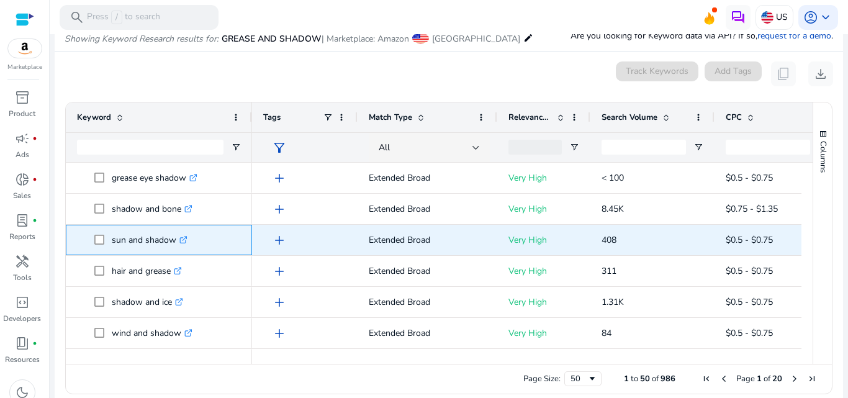
click at [179, 236] on link ".st0{fill:#2c8af8}" at bounding box center [181, 240] width 11 height 12
click at [174, 241] on p "sun and shadow .st0{fill:#2c8af8}" at bounding box center [150, 239] width 76 height 25
drag, startPoint x: 174, startPoint y: 241, endPoint x: 107, endPoint y: 244, distance: 67.1
click at [107, 244] on span "sun and shadow .st0{fill:#2c8af8}" at bounding box center [167, 239] width 147 height 25
copy span "sun and shadow"
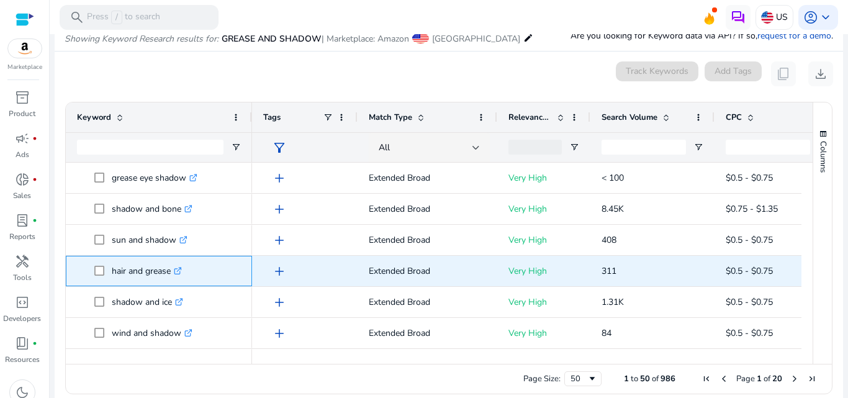
click at [172, 269] on p "hair and grease .st0{fill:#2c8af8}" at bounding box center [147, 270] width 70 height 25
drag, startPoint x: 172, startPoint y: 269, endPoint x: 105, endPoint y: 265, distance: 67.2
click at [105, 265] on span "hair and grease .st0{fill:#2c8af8}" at bounding box center [167, 270] width 147 height 25
copy span "hair and grease"
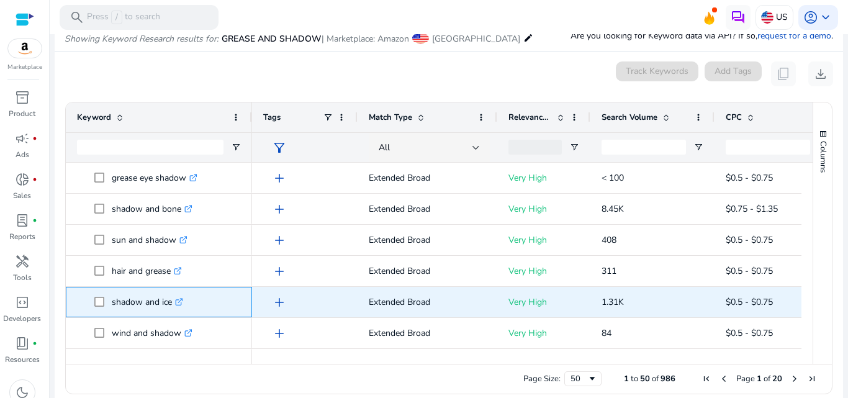
click at [159, 302] on p "shadow and ice .st0{fill:#2c8af8}" at bounding box center [147, 301] width 71 height 25
drag, startPoint x: 173, startPoint y: 301, endPoint x: 107, endPoint y: 300, distance: 65.8
click at [107, 300] on span "shadow and ice .st0{fill:#2c8af8}" at bounding box center [167, 301] width 147 height 25
copy span "shadow and ice"
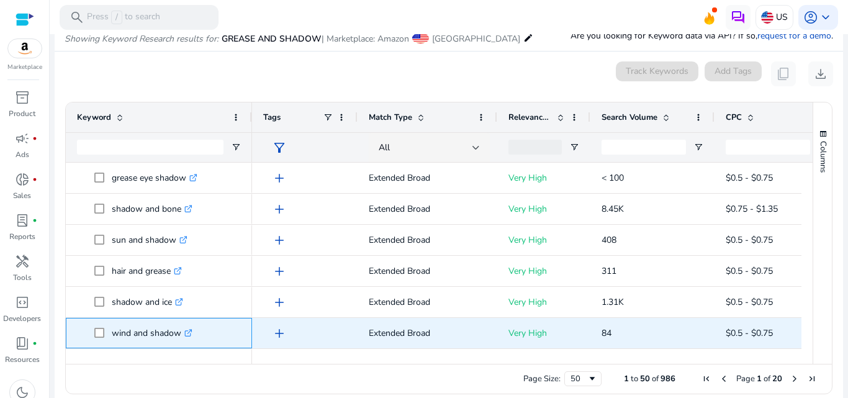
click at [177, 332] on p "wind and shadow .st0{fill:#2c8af8}" at bounding box center [152, 332] width 81 height 25
drag, startPoint x: 177, startPoint y: 332, endPoint x: 112, endPoint y: 327, distance: 65.4
click at [112, 327] on p "wind and shadow .st0{fill:#2c8af8}" at bounding box center [152, 332] width 81 height 25
copy p "wind and shadow"
click at [614, 327] on p "84" at bounding box center [653, 332] width 102 height 25
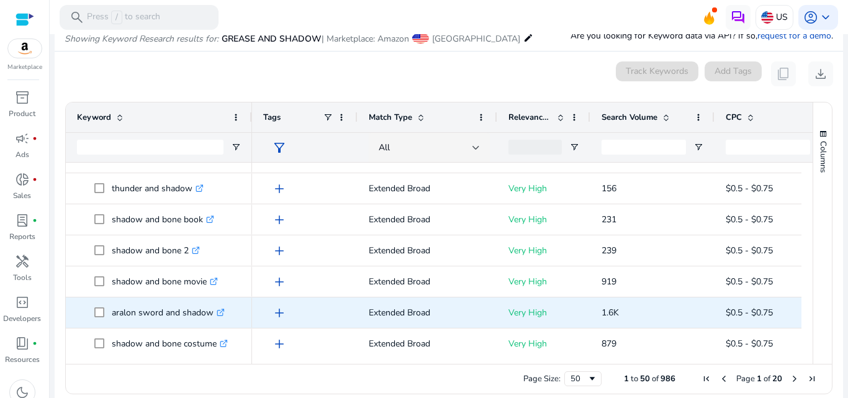
click at [206, 310] on p "aralon sword and shadow .st0{fill:#2c8af8}" at bounding box center [168, 312] width 113 height 25
drag, startPoint x: 209, startPoint y: 311, endPoint x: 108, endPoint y: 312, distance: 101.2
click at [108, 312] on span "aralon sword and shadow .st0{fill:#2c8af8}" at bounding box center [167, 312] width 147 height 25
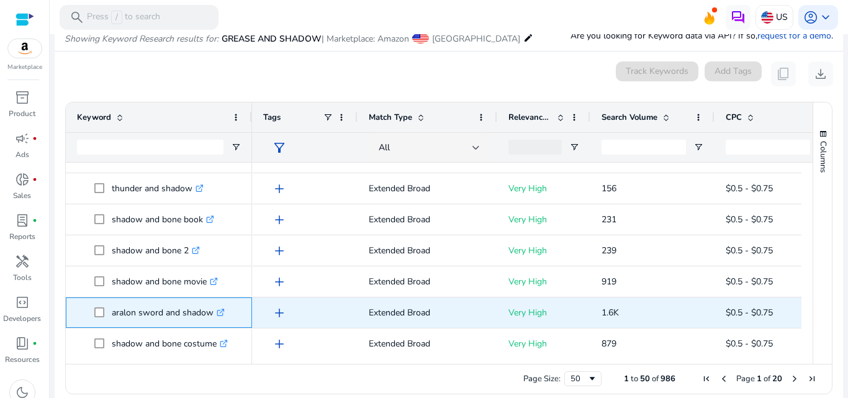
copy span "aralon sword and shadow"
click at [221, 314] on icon ".st0{fill:#2c8af8}" at bounding box center [221, 313] width 8 height 8
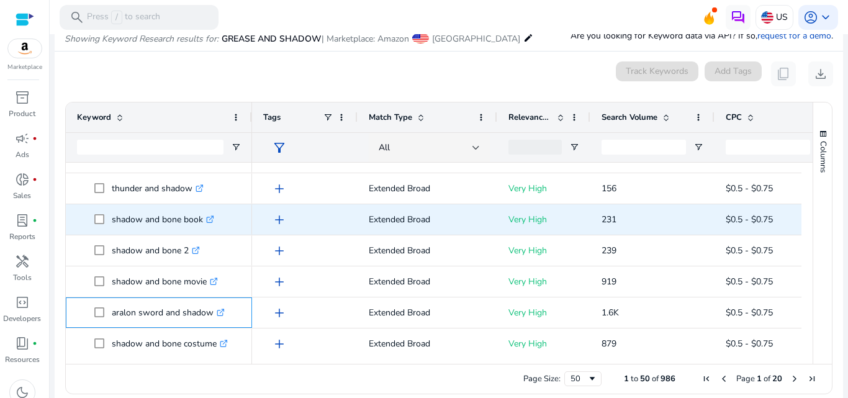
copy span "aralon sword and shadow"
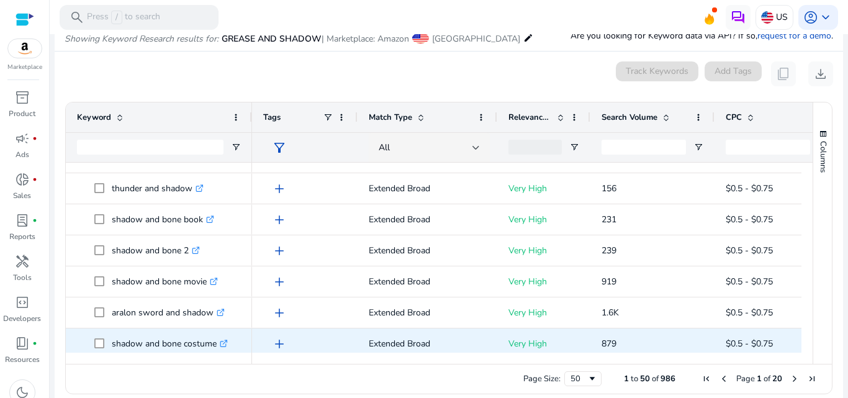
click at [211, 341] on p "shadow and bone costume .st0{fill:#2c8af8}" at bounding box center [170, 343] width 116 height 25
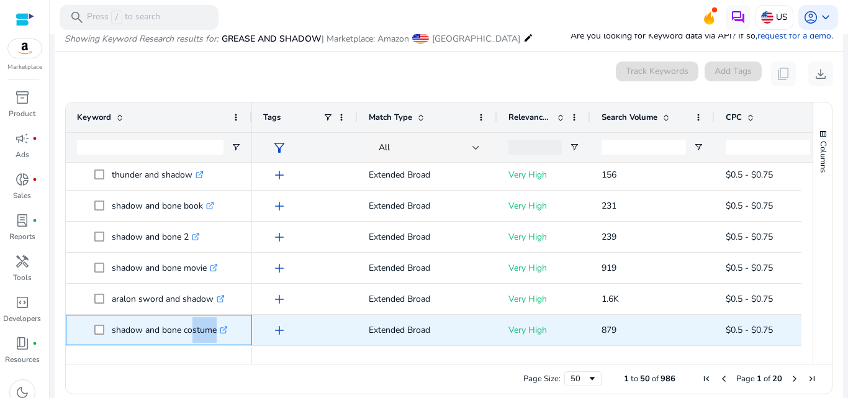
drag, startPoint x: 211, startPoint y: 341, endPoint x: 188, endPoint y: 341, distance: 23.6
click at [188, 341] on p "shadow and bone costume .st0{fill:#2c8af8}" at bounding box center [170, 329] width 116 height 25
click at [214, 327] on p "shadow and bone costume .st0{fill:#2c8af8}" at bounding box center [170, 328] width 116 height 25
drag, startPoint x: 214, startPoint y: 327, endPoint x: 114, endPoint y: 318, distance: 100.4
click at [114, 318] on p "shadow and bone costume .st0{fill:#2c8af8}" at bounding box center [170, 328] width 116 height 25
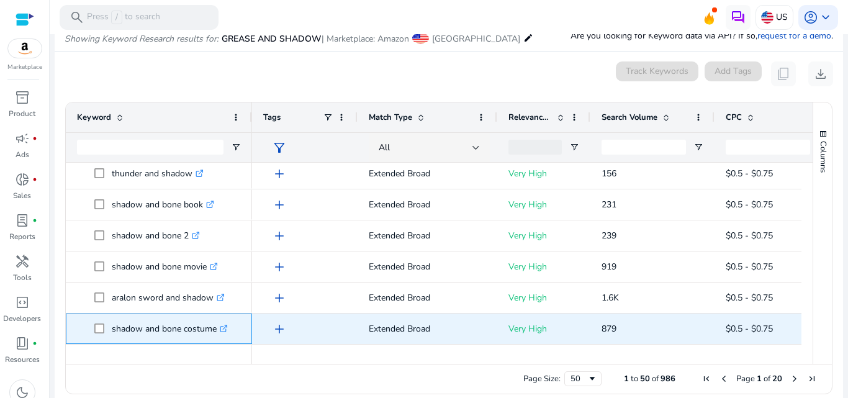
copy p "shadow and bone costume"
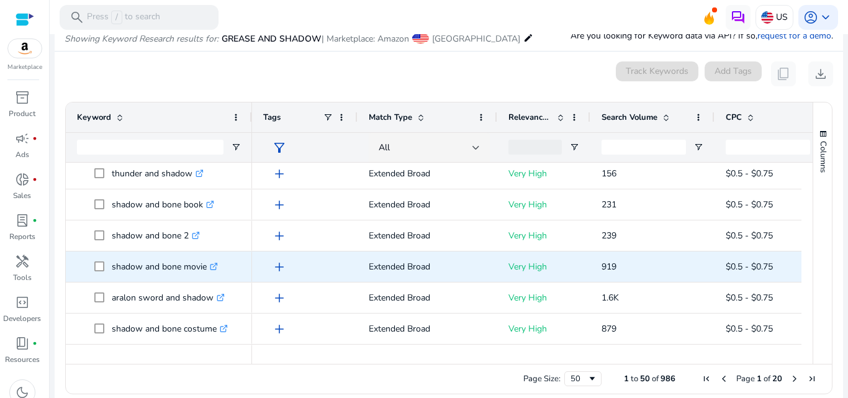
click at [200, 263] on p "shadow and bone movie .st0{fill:#2c8af8}" at bounding box center [165, 266] width 106 height 25
click at [98, 263] on span "shadow and bone movie .st0{fill:#2c8af8}" at bounding box center [167, 266] width 147 height 25
copy span "shadow and bone movie"
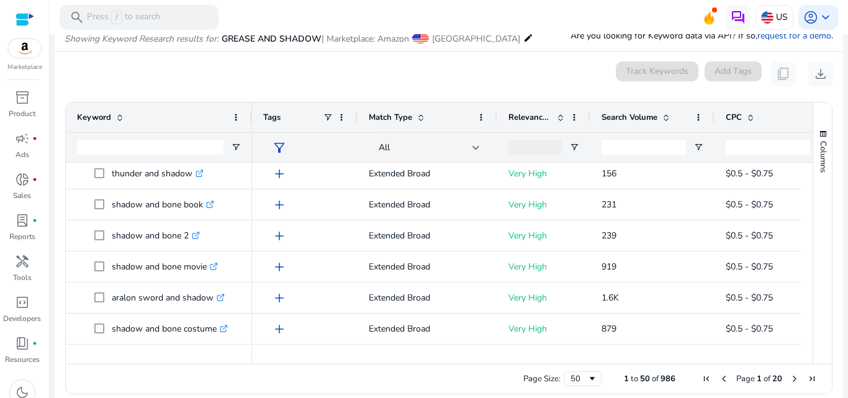
click at [522, 61] on div "0 keyword(s) selected Track Keywords Add Tags content_copy download" at bounding box center [449, 73] width 769 height 25
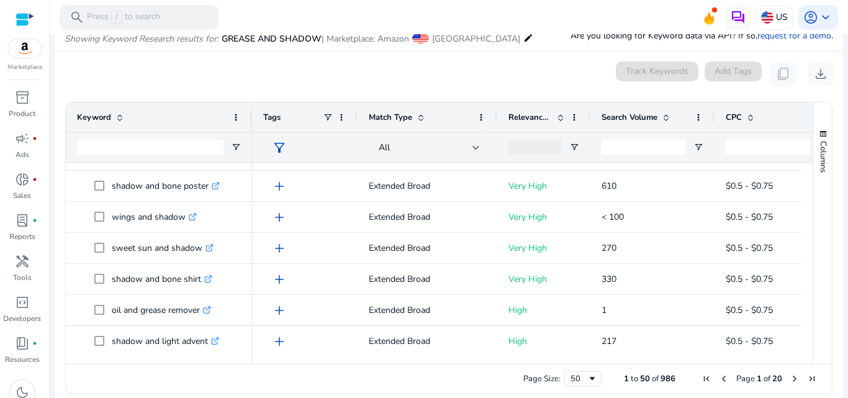
scroll to position [1362, 0]
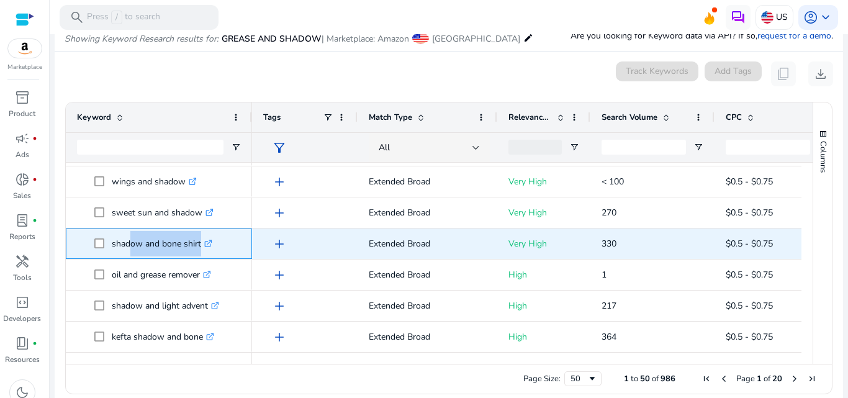
drag, startPoint x: 197, startPoint y: 240, endPoint x: 126, endPoint y: 237, distance: 70.9
click at [126, 237] on p "shadow and bone shirt .st0{fill:#2c8af8}" at bounding box center [162, 243] width 101 height 25
drag, startPoint x: 200, startPoint y: 239, endPoint x: 107, endPoint y: 230, distance: 93.5
click at [107, 231] on span "shadow and bone shirt .st0{fill:#2c8af8}" at bounding box center [167, 243] width 147 height 25
click at [107, 231] on span at bounding box center [102, 243] width 17 height 25
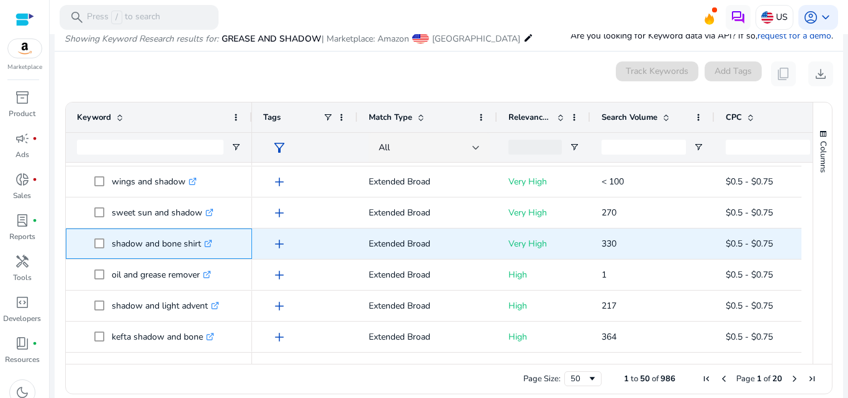
click at [107, 231] on span at bounding box center [102, 243] width 17 height 25
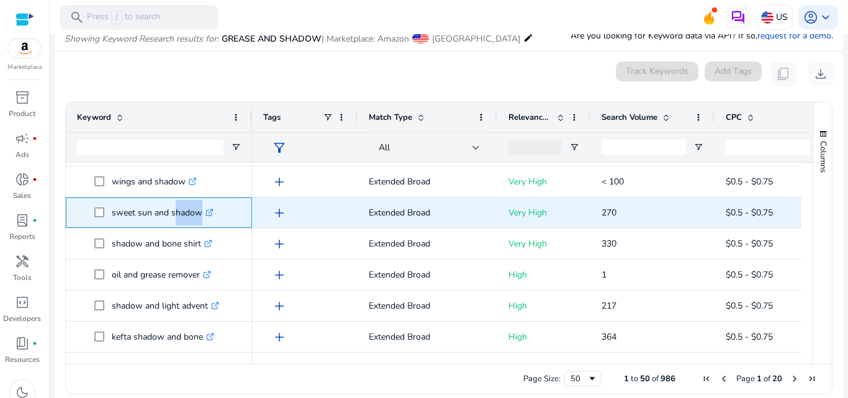
drag, startPoint x: 196, startPoint y: 209, endPoint x: 171, endPoint y: 208, distance: 25.5
click at [171, 208] on p "sweet sun and shadow .st0{fill:#2c8af8}" at bounding box center [163, 212] width 102 height 25
drag, startPoint x: 201, startPoint y: 210, endPoint x: 107, endPoint y: 203, distance: 94.0
click at [107, 203] on span "sweet sun and shadow .st0{fill:#2c8af8}" at bounding box center [167, 212] width 147 height 25
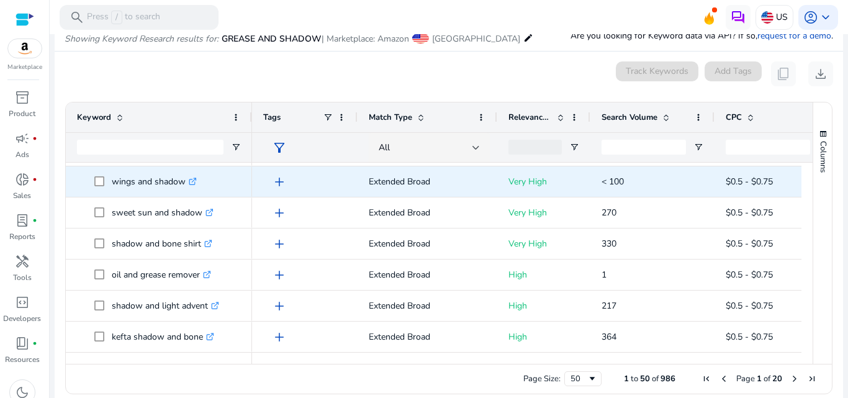
click at [184, 178] on p "wings and shadow .st0{fill:#2c8af8}" at bounding box center [154, 181] width 85 height 25
drag, startPoint x: 184, startPoint y: 178, endPoint x: 106, endPoint y: 183, distance: 79.1
click at [106, 183] on span "wings and shadow .st0{fill:#2c8af8}" at bounding box center [167, 181] width 147 height 25
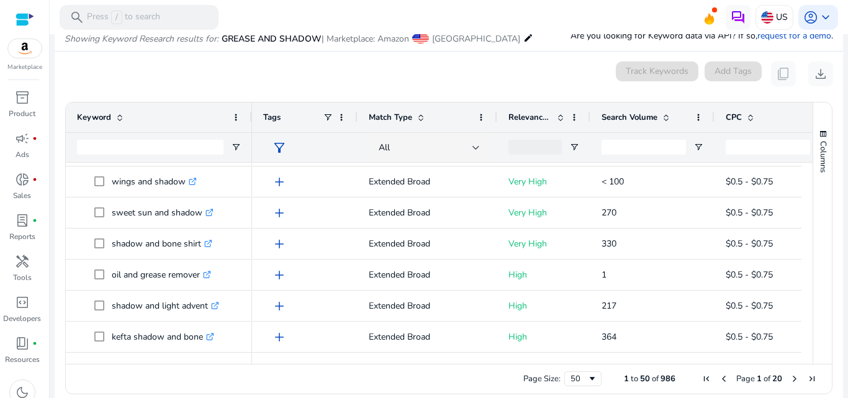
click at [87, 128] on div "Keyword" at bounding box center [152, 118] width 150 height 24
drag, startPoint x: 87, startPoint y: 128, endPoint x: 84, endPoint y: 148, distance: 20.0
click at [84, 148] on div "Keyword" at bounding box center [159, 132] width 186 height 60
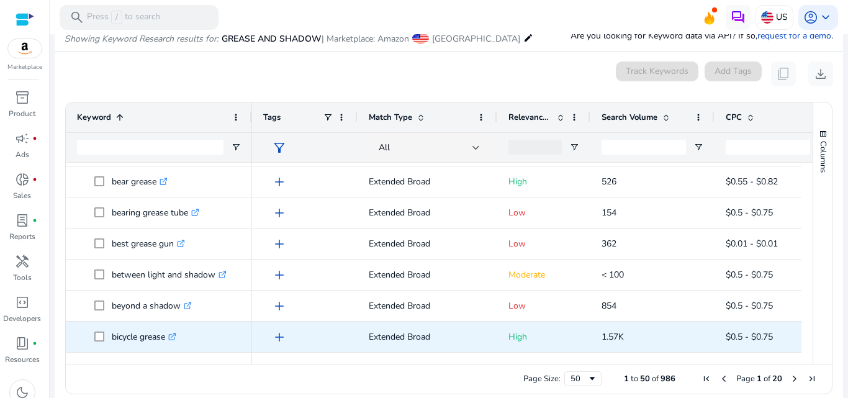
click at [162, 334] on p "bicycle grease .st0{fill:#2c8af8}" at bounding box center [144, 336] width 65 height 25
drag, startPoint x: 166, startPoint y: 335, endPoint x: 104, endPoint y: 338, distance: 62.2
click at [104, 338] on span "bicycle grease .st0{fill:#2c8af8}" at bounding box center [167, 336] width 147 height 25
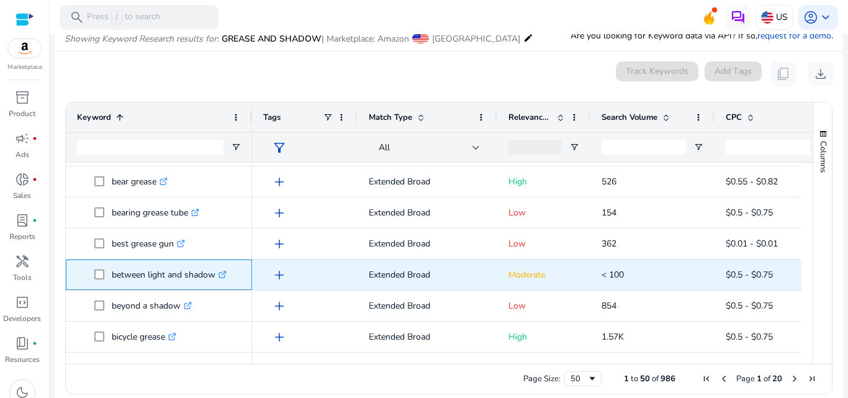
click at [213, 273] on p "between light and shadow .st0{fill:#2c8af8}" at bounding box center [169, 274] width 115 height 25
drag, startPoint x: 216, startPoint y: 273, endPoint x: 101, endPoint y: 283, distance: 115.9
click at [101, 283] on span "between light and shadow .st0{fill:#2c8af8}" at bounding box center [167, 274] width 147 height 25
